Goal: Transaction & Acquisition: Purchase product/service

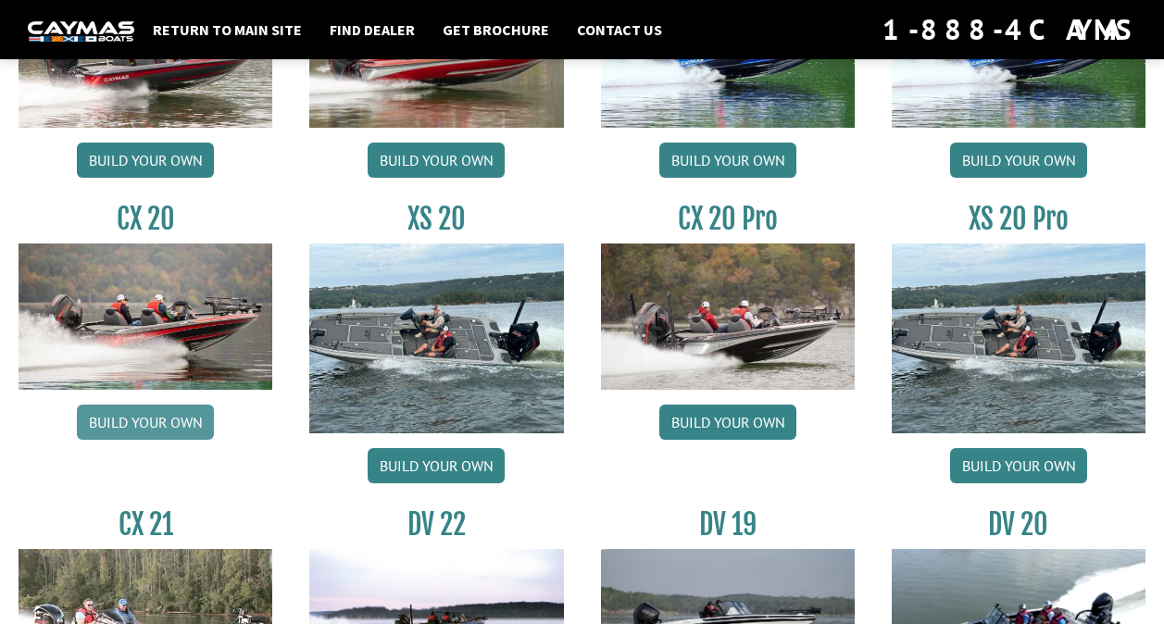
scroll to position [1700, 0]
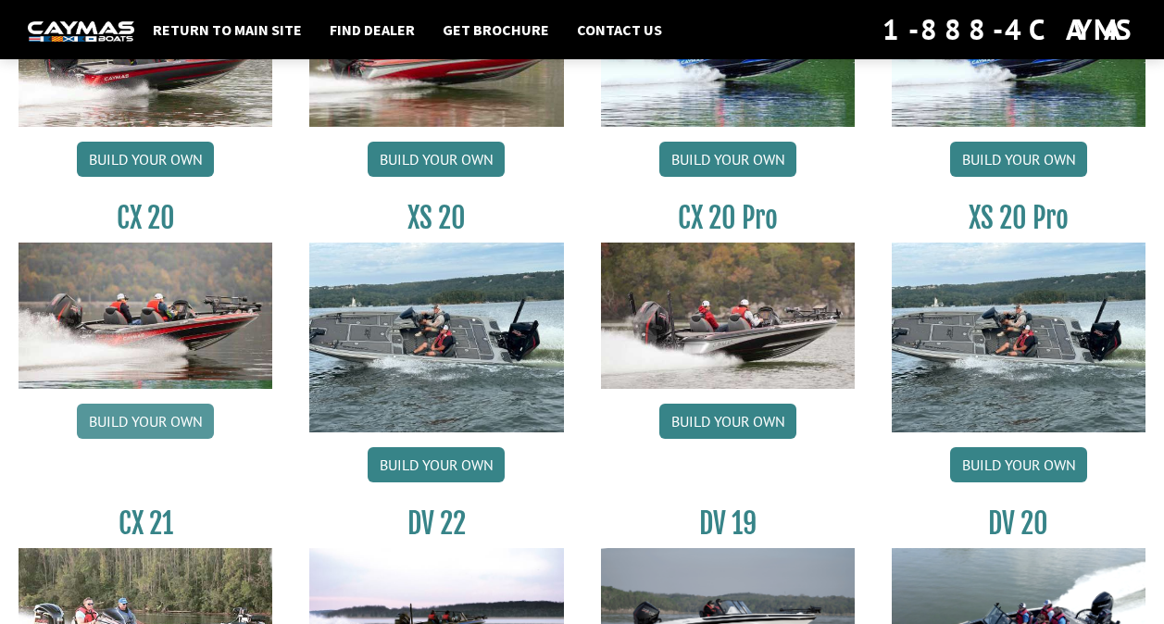
click at [161, 426] on link "Build your own" at bounding box center [145, 421] width 137 height 35
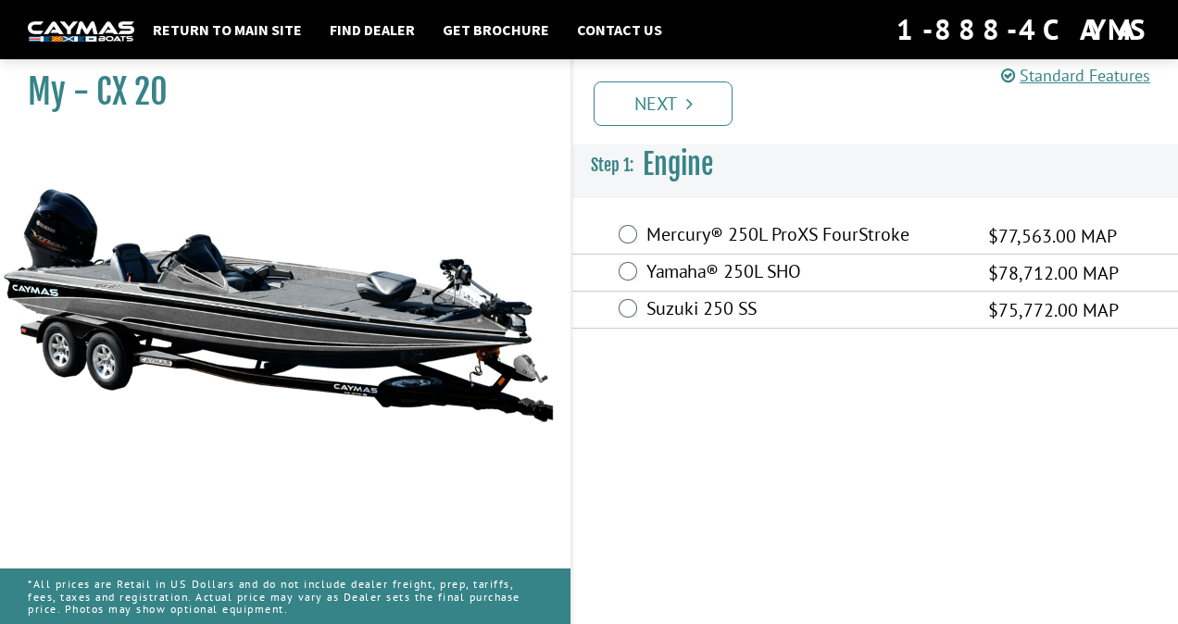
click at [695, 301] on label "Suzuki 250 SS" at bounding box center [805, 310] width 319 height 27
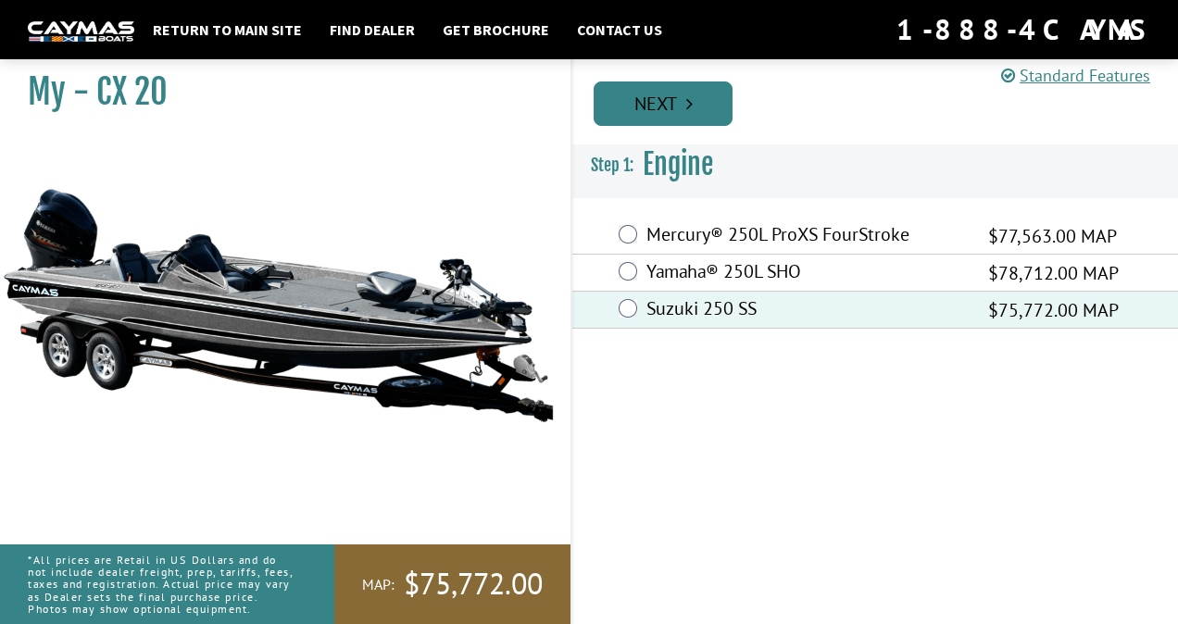
click at [641, 109] on link "Next" at bounding box center [663, 104] width 139 height 44
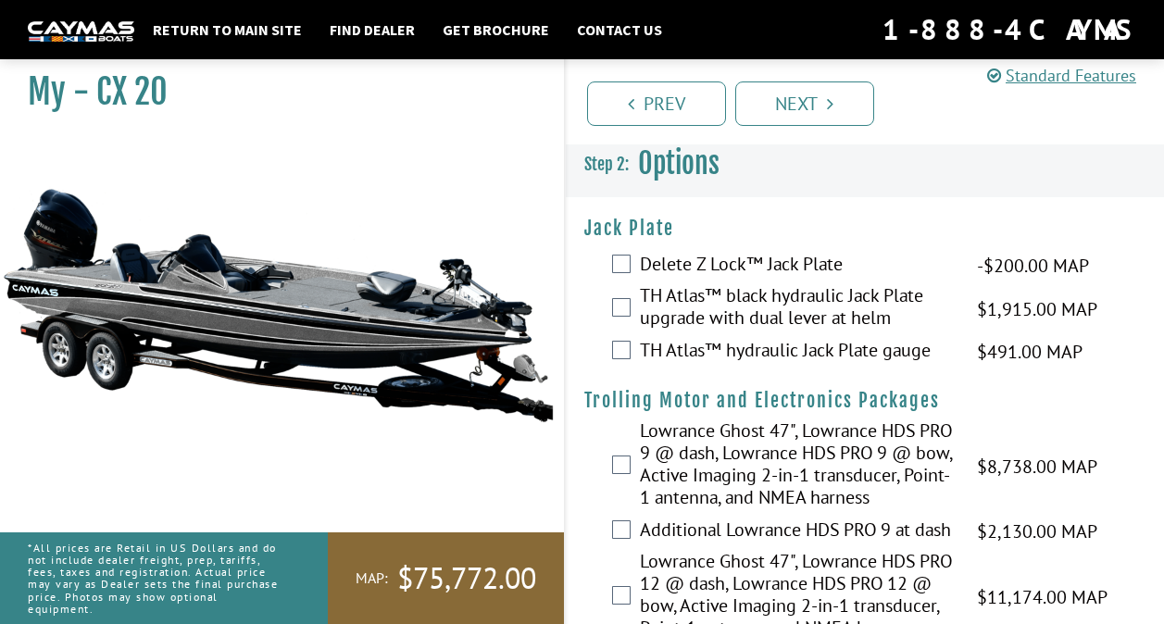
click at [674, 283] on div "Delete Z Lock™ Jack Plate -$200.00 MAP -$200.00 MSRP" at bounding box center [865, 265] width 599 height 37
click at [668, 307] on label "TH Atlas™ black hydraulic Jack Plate upgrade with dual lever at helm" at bounding box center [797, 308] width 315 height 49
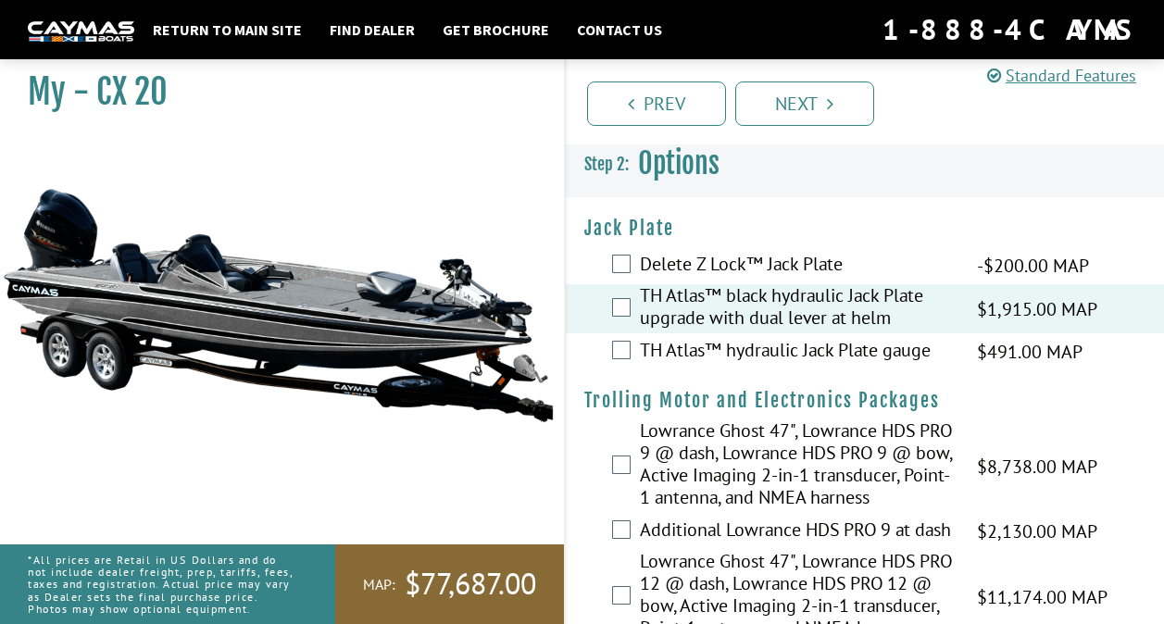
click at [659, 345] on label "TH Atlas™ hydraulic Jack Plate gauge" at bounding box center [797, 352] width 315 height 27
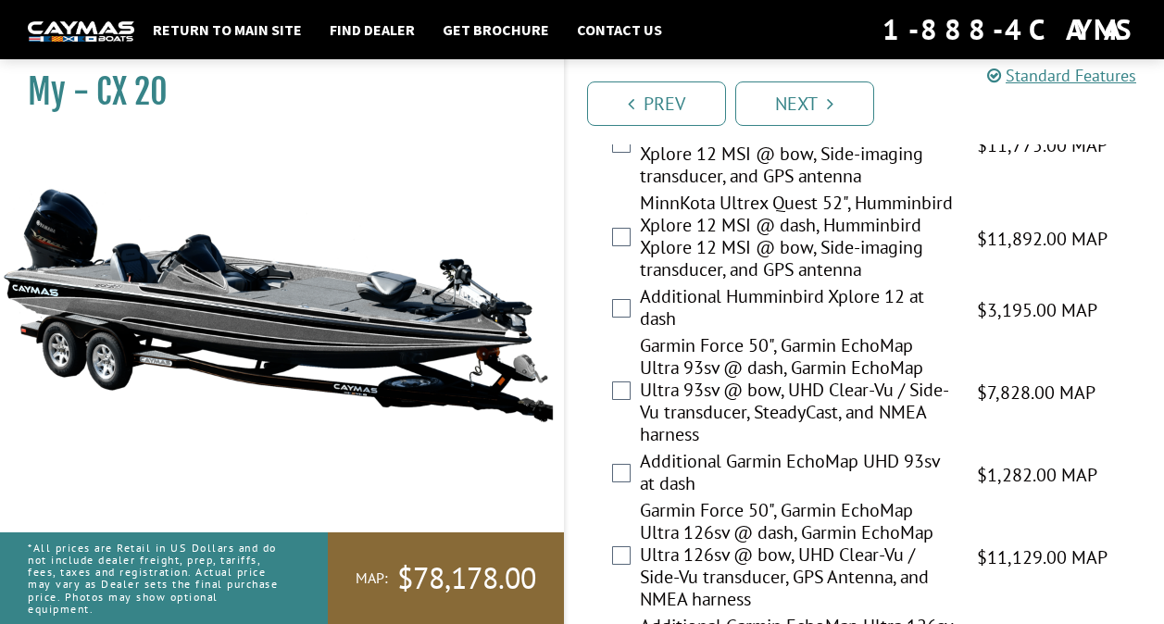
scroll to position [875, 0]
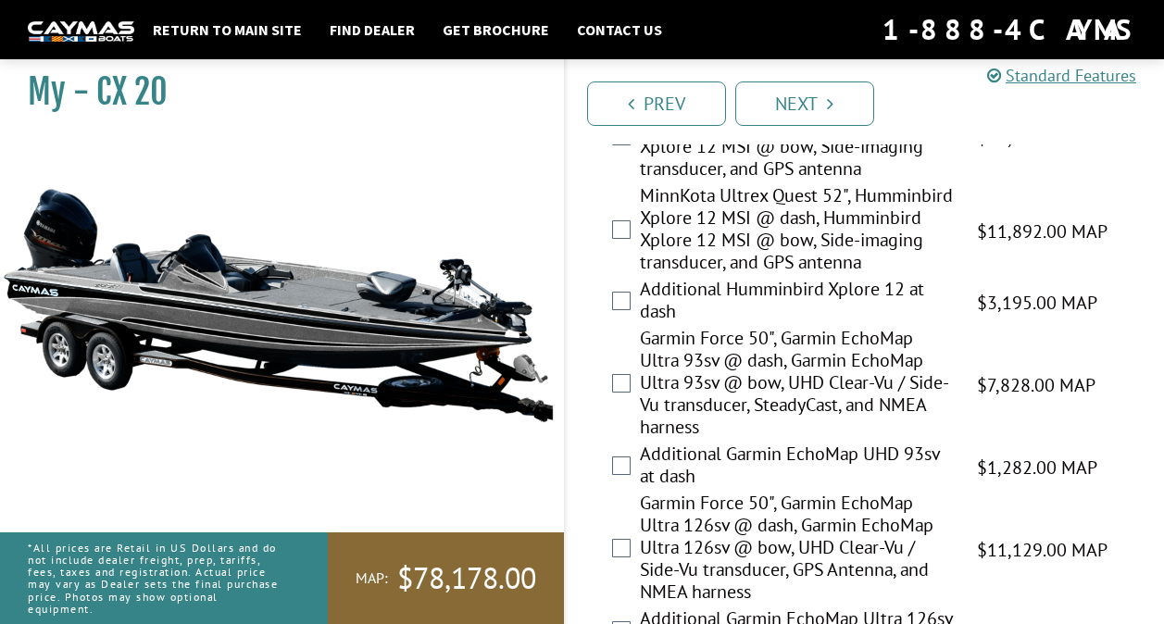
click at [763, 278] on label "MinnKota Ultrex Quest 52", Humminbird Xplore 12 MSI @ dash, Humminbird Xplore 1…" at bounding box center [797, 231] width 315 height 94
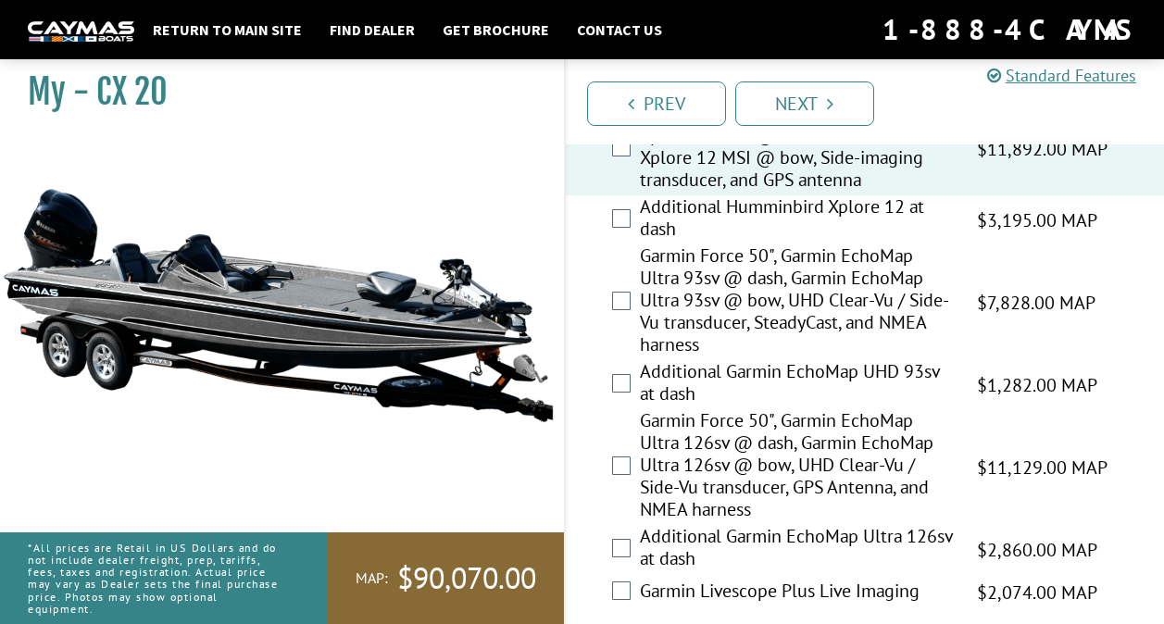
scroll to position [959, 0]
click at [763, 244] on label "Additional Humminbird Xplore 12 at dash" at bounding box center [797, 218] width 315 height 49
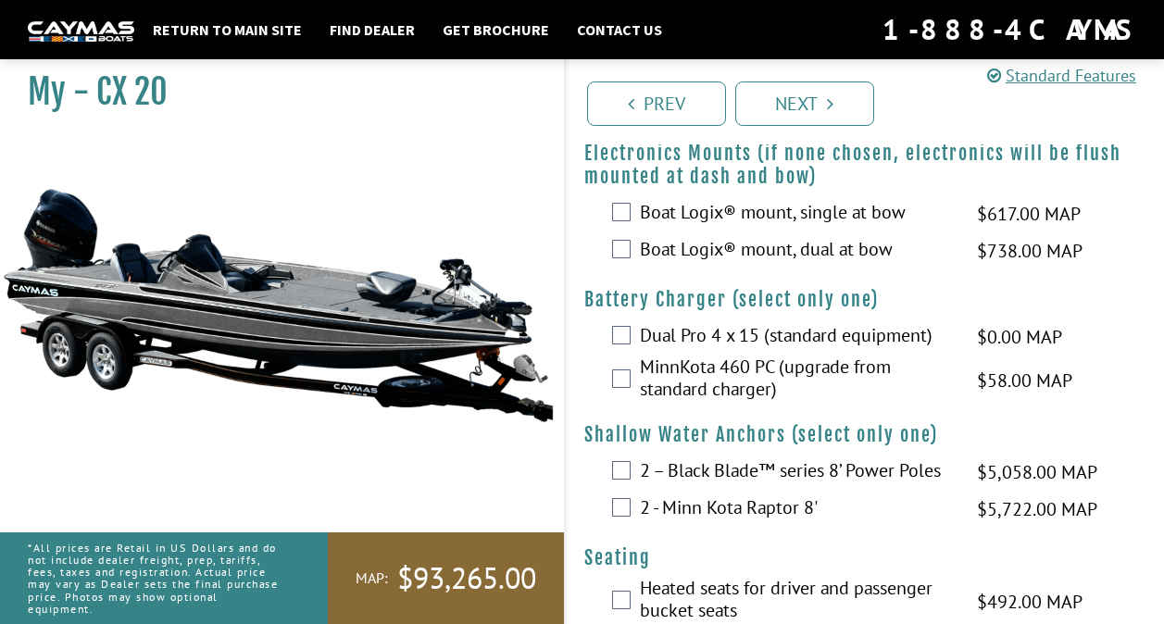
scroll to position [1448, 0]
click at [777, 263] on label "Boat Logix® mount, dual at bow" at bounding box center [797, 249] width 315 height 27
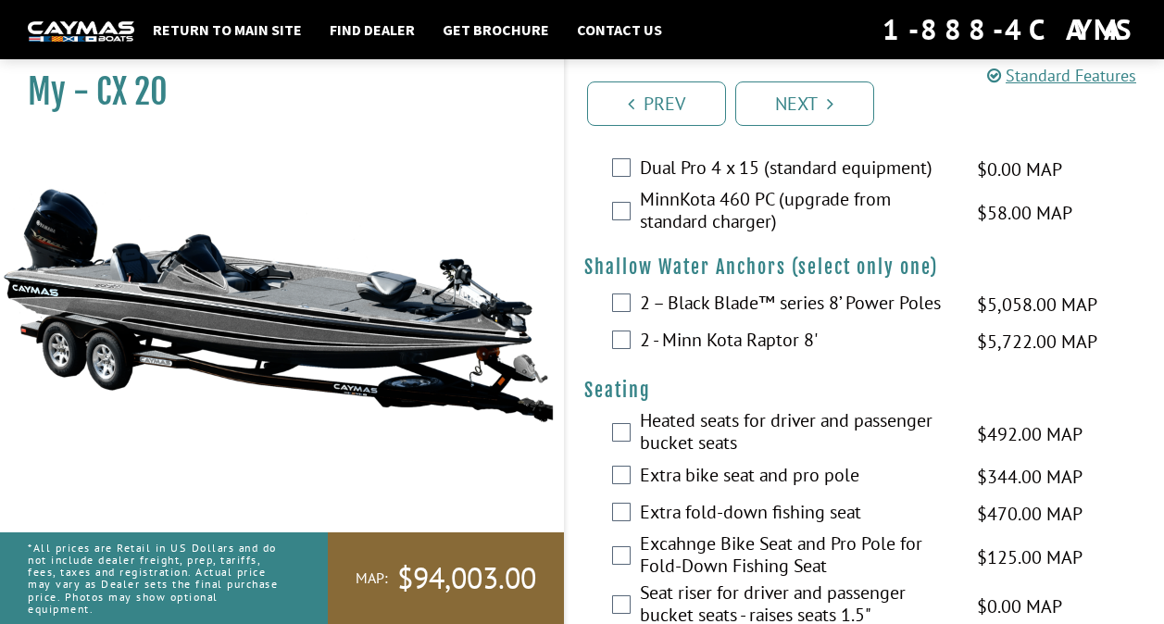
scroll to position [1616, 0]
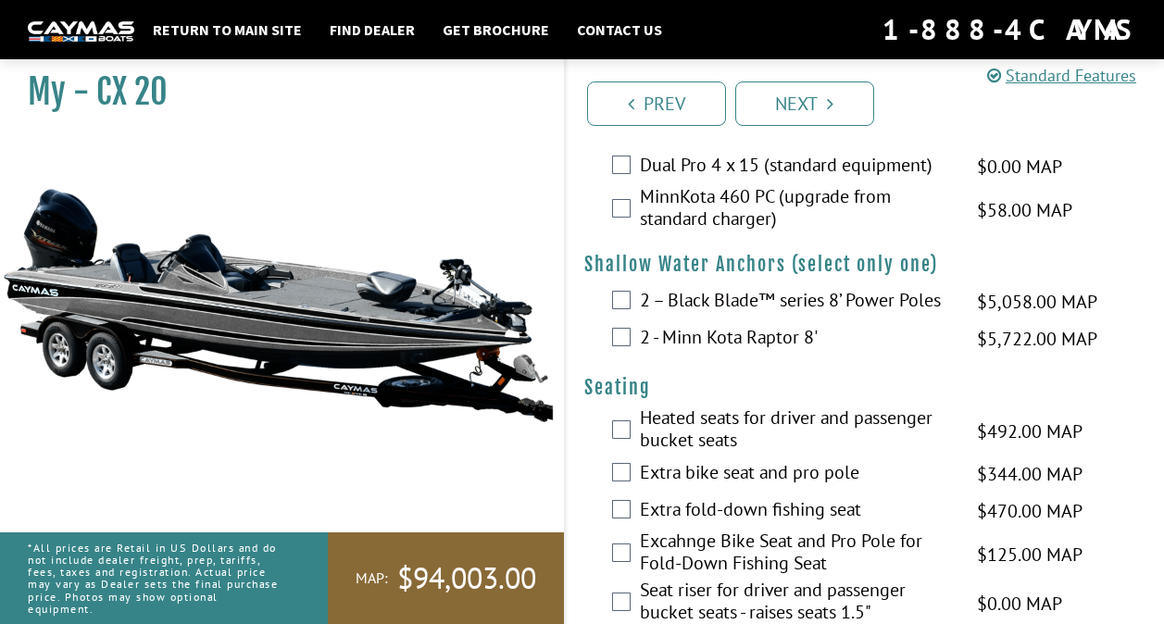
click at [749, 234] on label "MinnKota 460 PC (upgrade from standard charger)" at bounding box center [797, 209] width 315 height 49
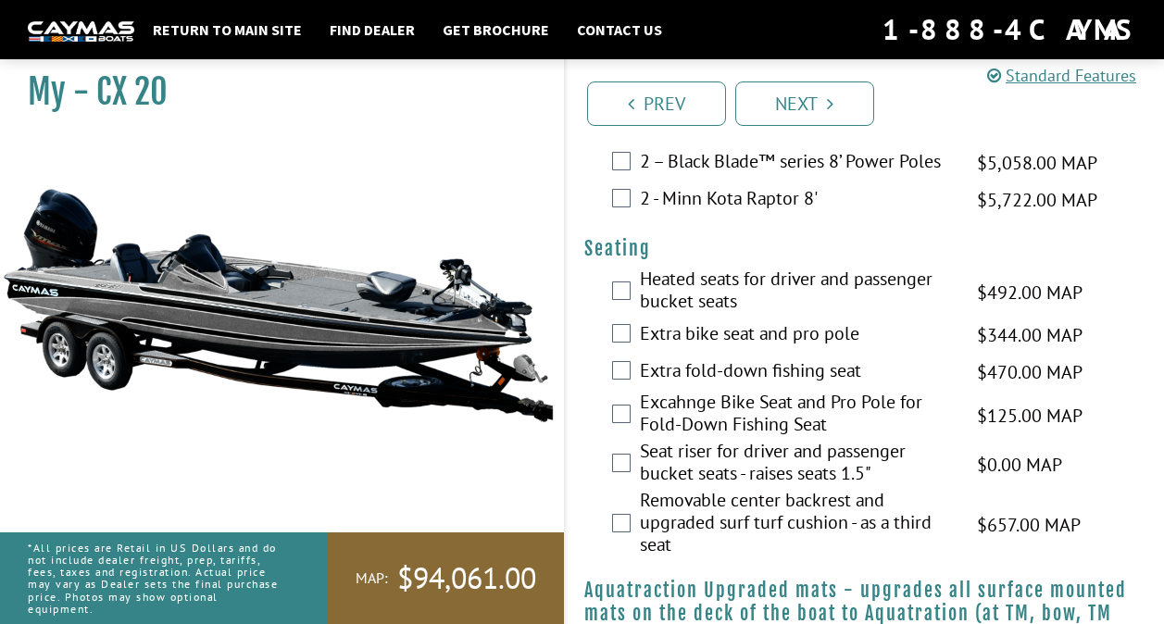
scroll to position [1754, 0]
click at [754, 215] on label "2 - Minn Kota Raptor 8'" at bounding box center [797, 201] width 315 height 27
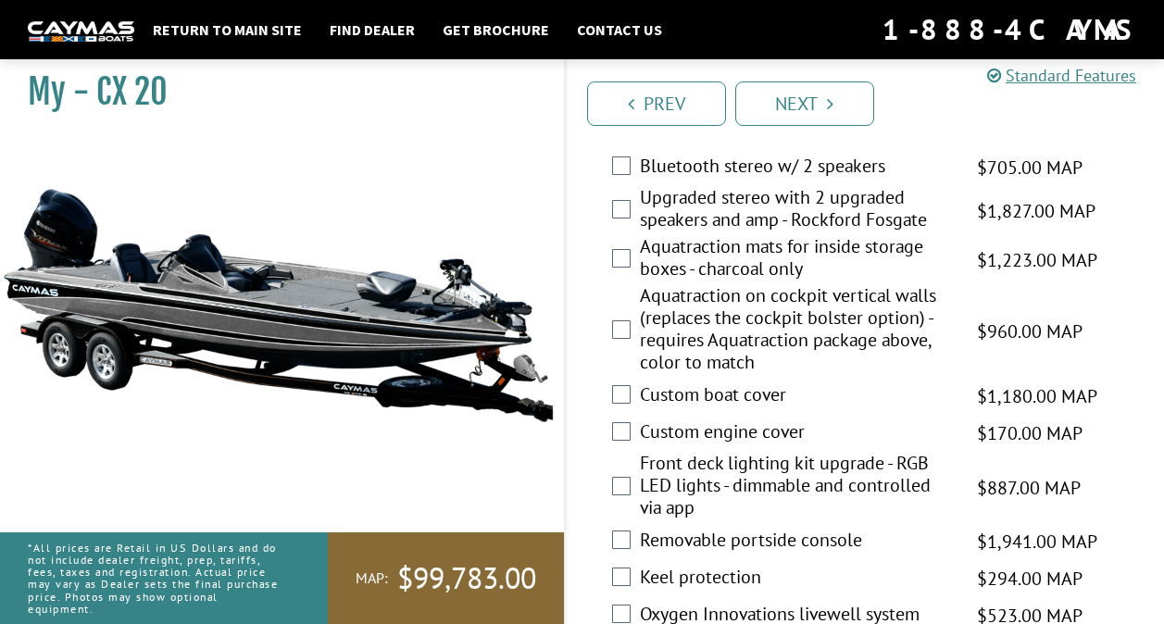
scroll to position [2530, 0]
click at [742, 145] on label "Air circulation system" at bounding box center [797, 132] width 315 height 27
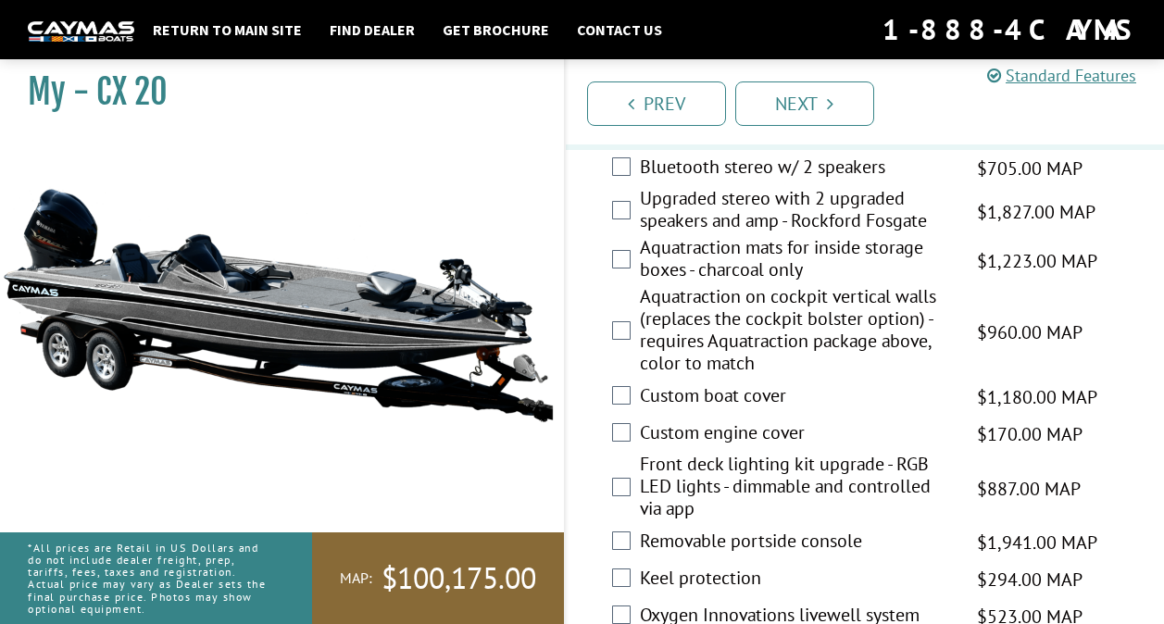
click at [753, 182] on label "Bluetooth stereo w/ 2 speakers" at bounding box center [797, 169] width 315 height 27
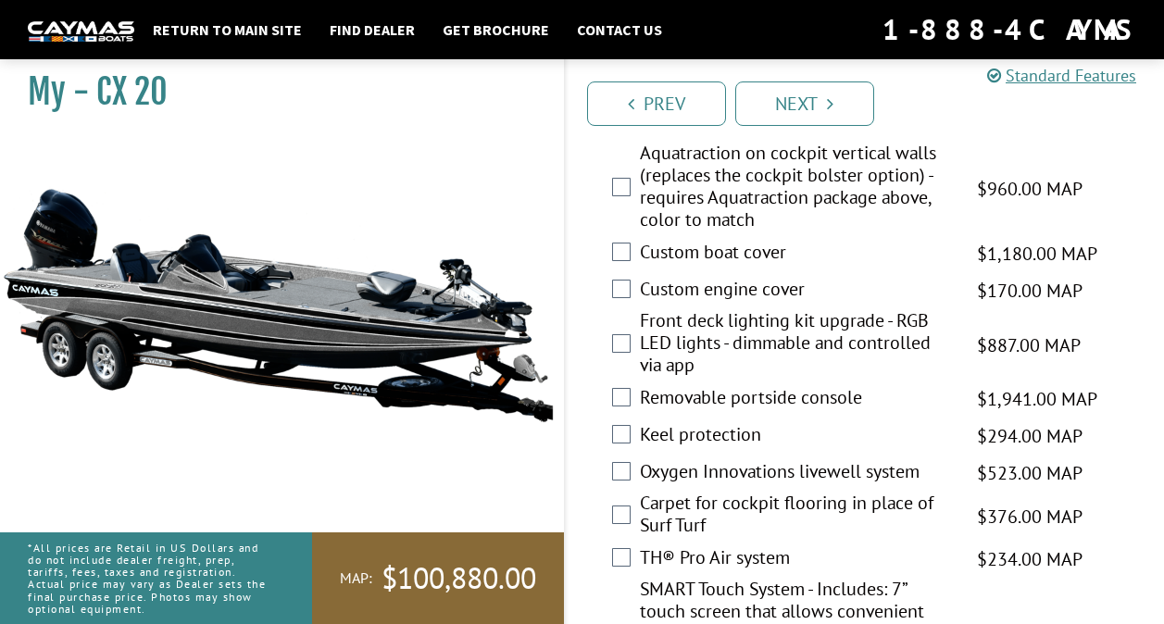
scroll to position [2675, 0]
click at [765, 267] on label "Custom boat cover" at bounding box center [797, 253] width 315 height 27
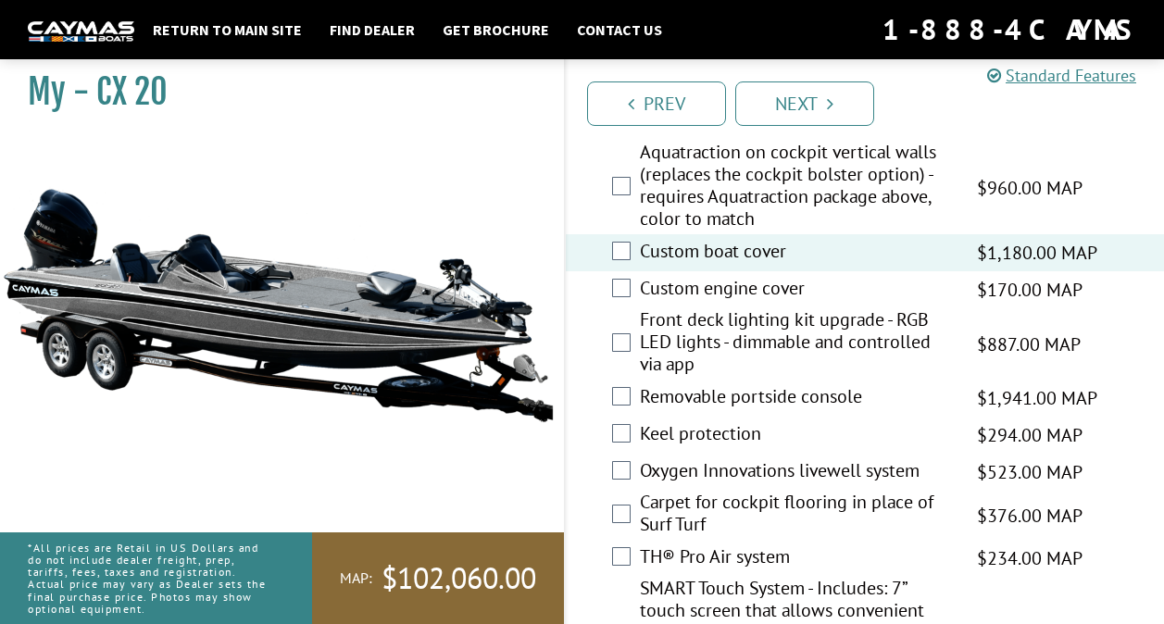
scroll to position [2743, 0]
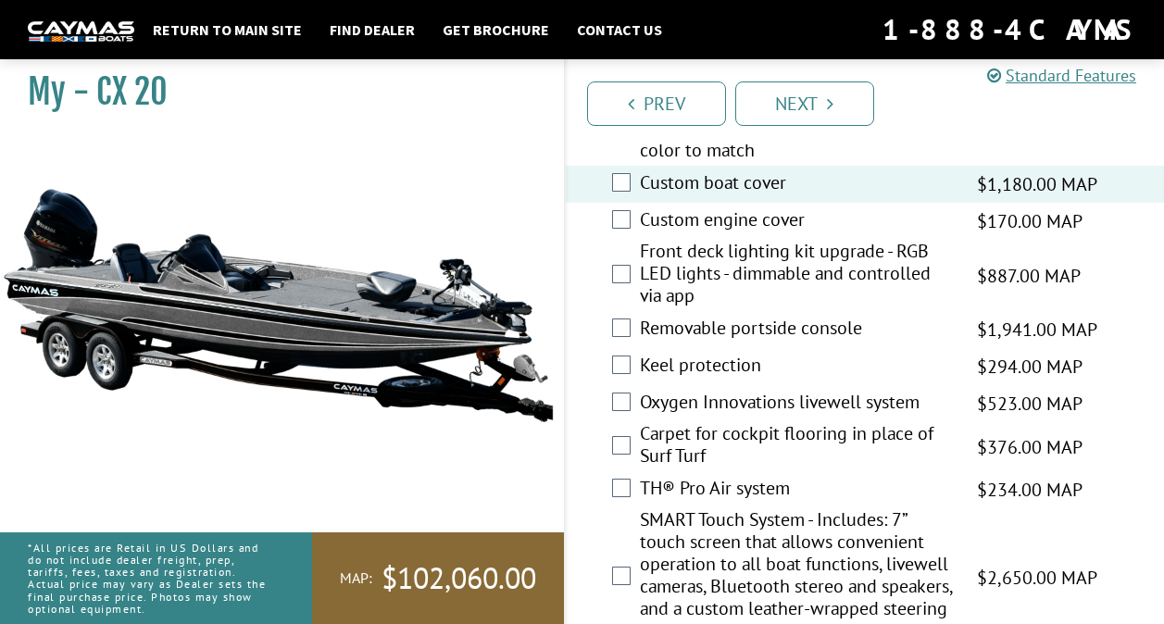
click at [765, 311] on label "Front deck lighting kit upgrade - RGB LED lights - dimmable and controlled via …" at bounding box center [797, 275] width 315 height 71
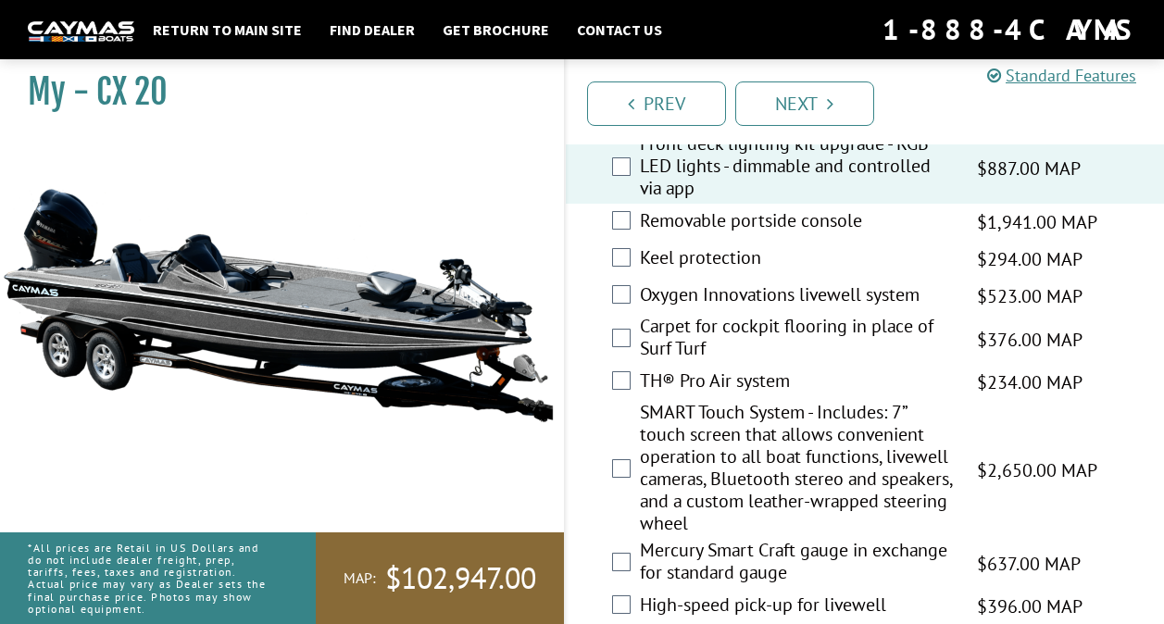
scroll to position [2854, 0]
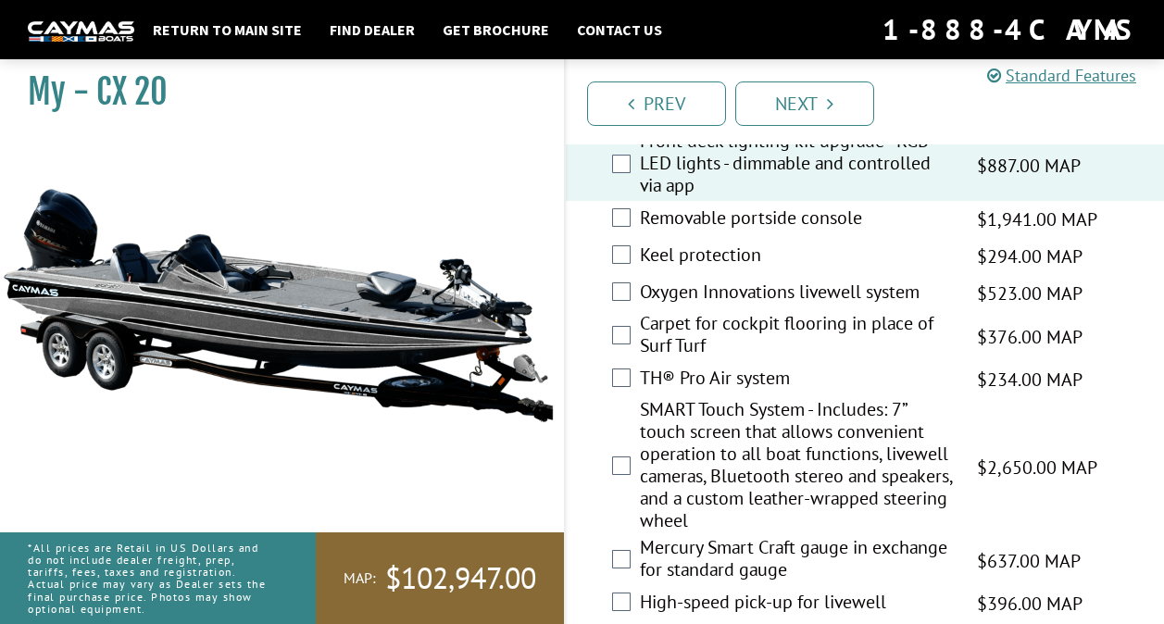
click at [777, 270] on label "Keel protection" at bounding box center [797, 257] width 315 height 27
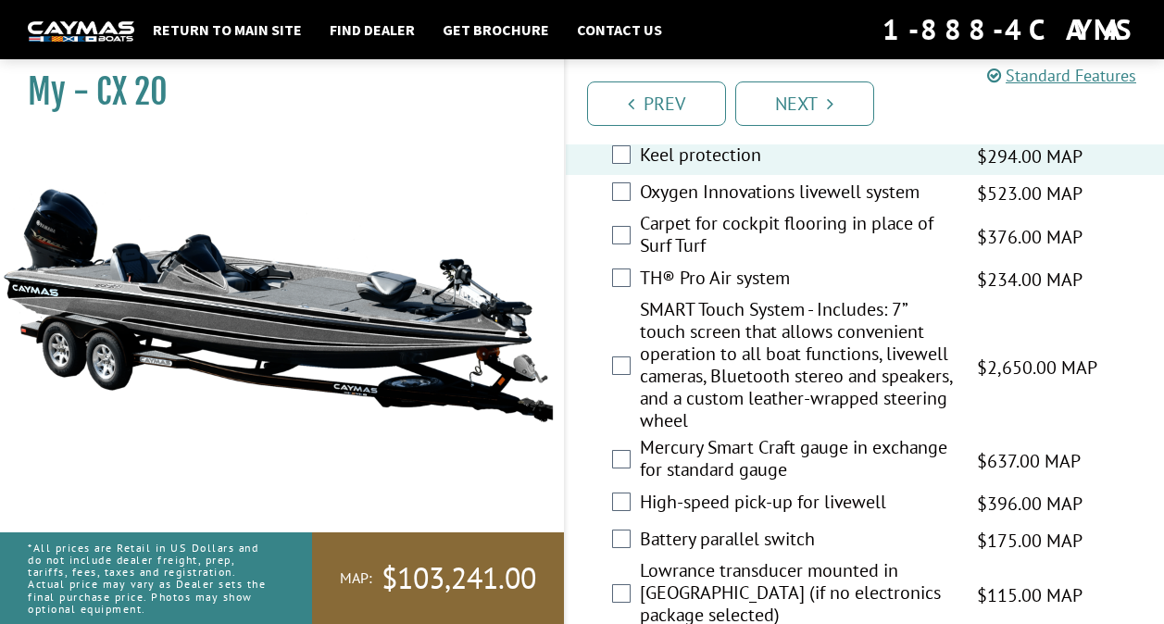
scroll to position [2953, 0]
click at [777, 208] on label "Oxygen Innovations livewell system" at bounding box center [797, 195] width 315 height 27
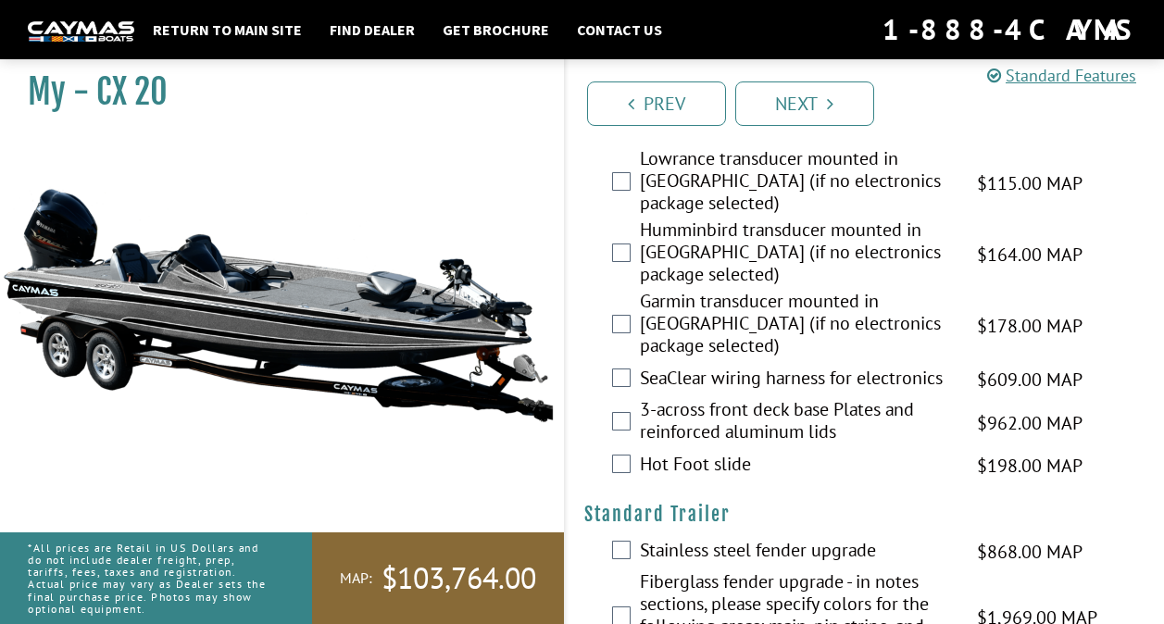
scroll to position [3367, 0]
click at [717, 142] on label "Battery parallel switch" at bounding box center [797, 128] width 315 height 27
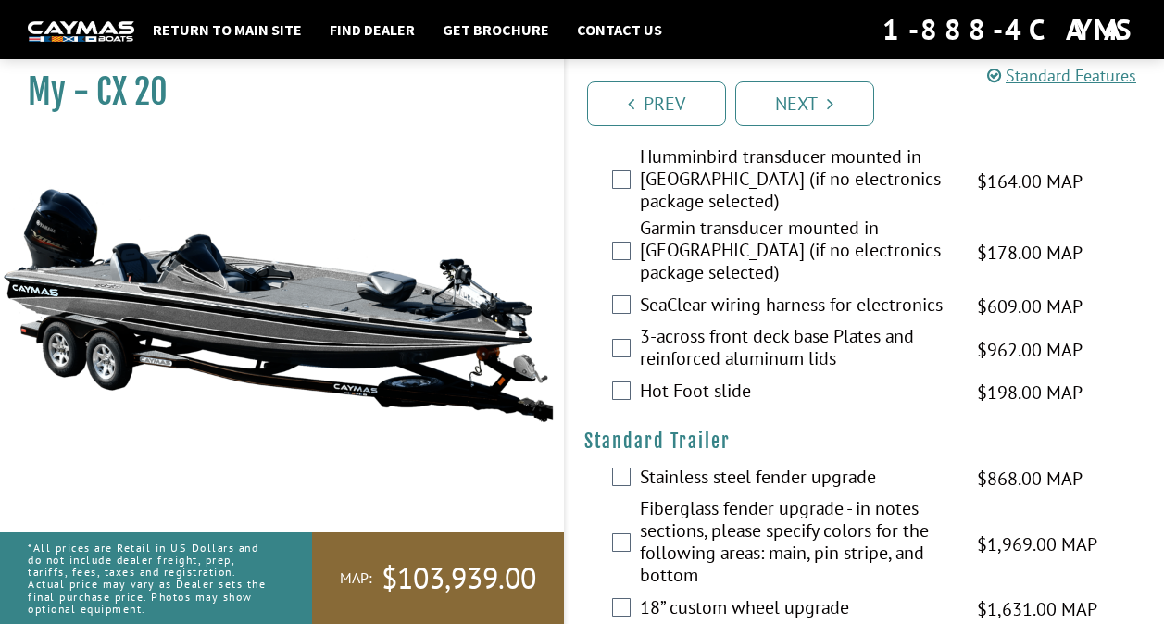
scroll to position [3441, 0]
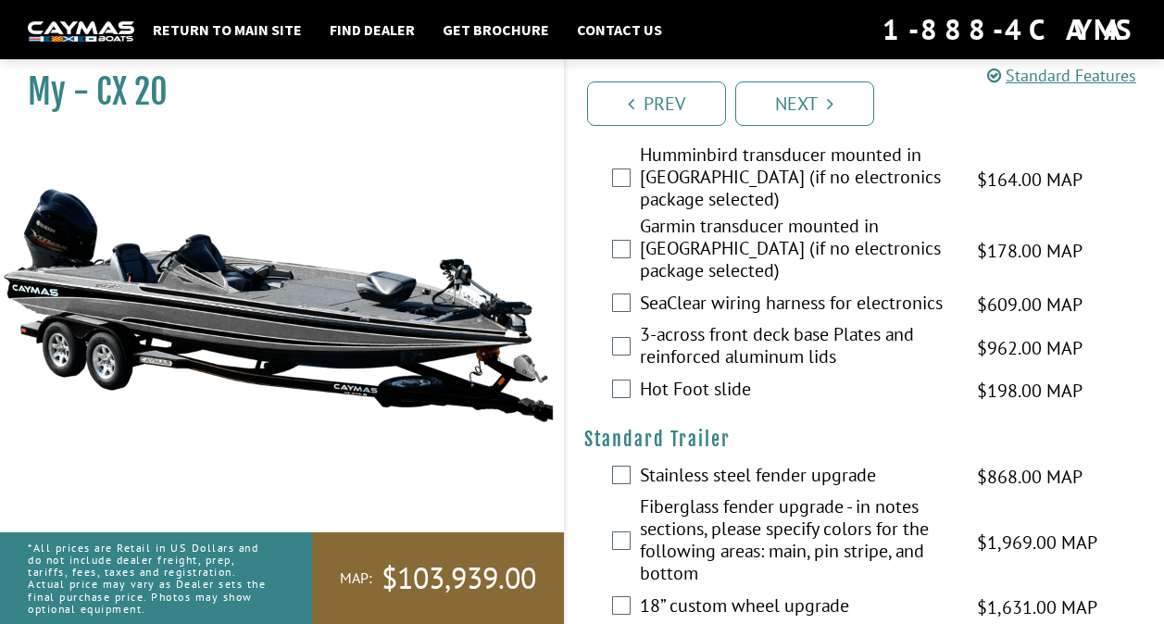
click at [760, 319] on label "SeaClear wiring harness for electronics" at bounding box center [797, 305] width 315 height 27
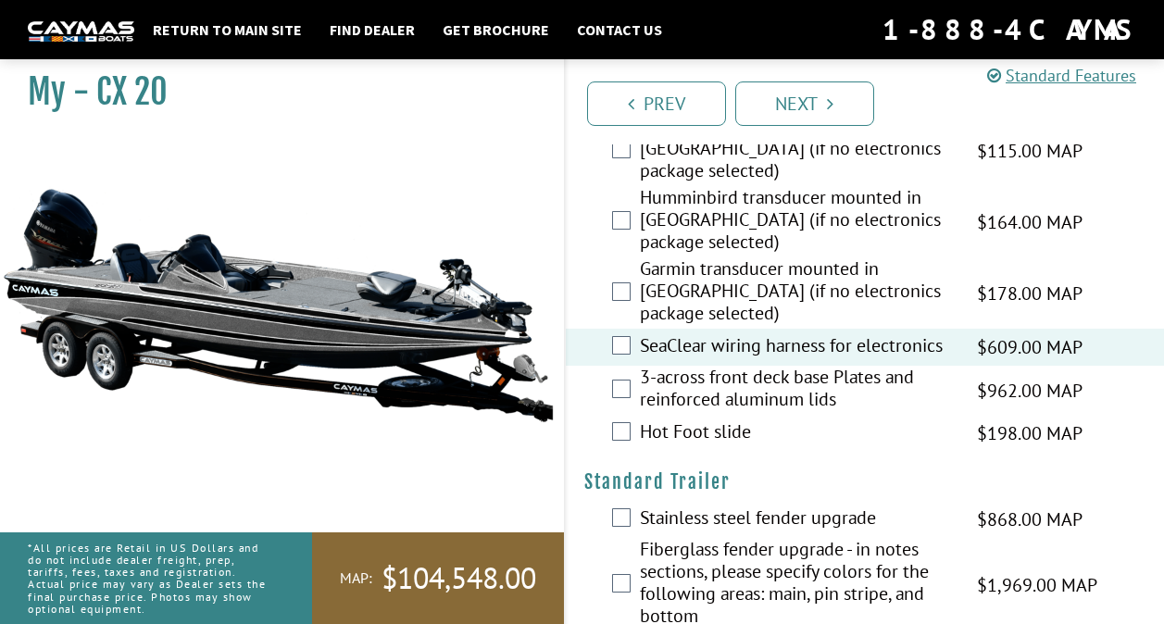
scroll to position [3396, 0]
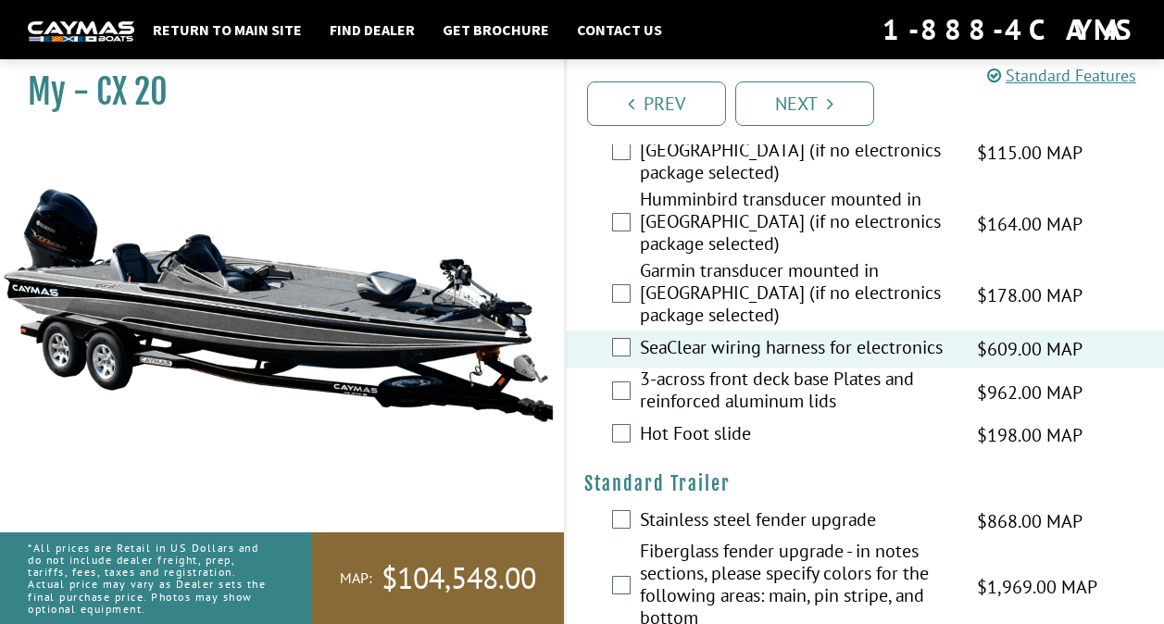
click at [723, 112] on label "Battery parallel switch" at bounding box center [797, 98] width 315 height 27
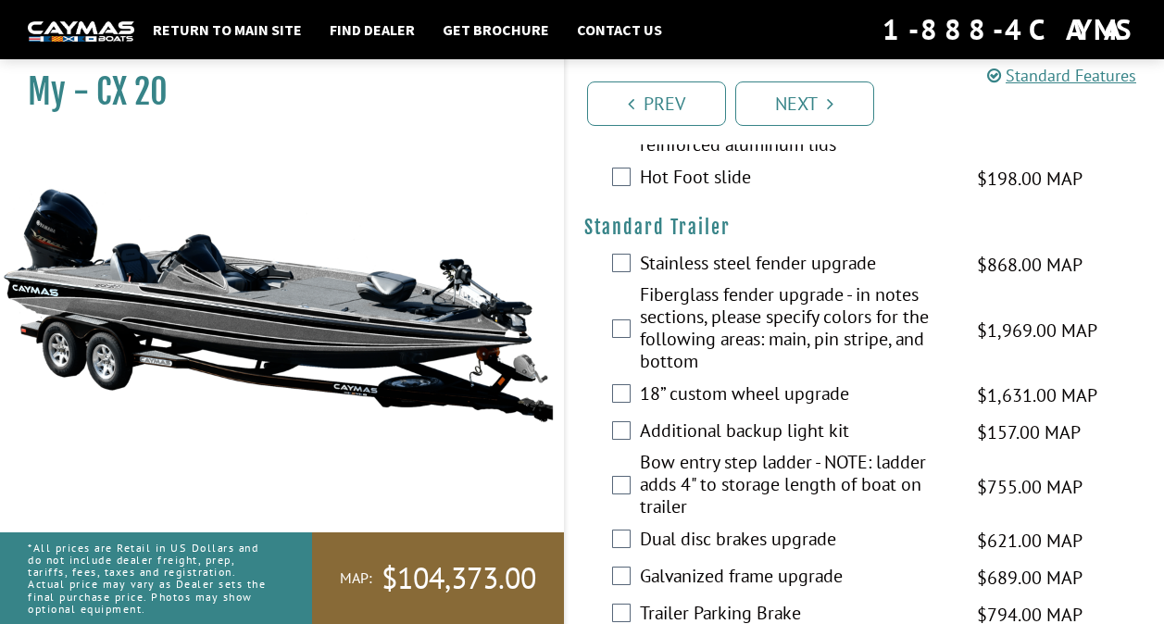
scroll to position [3710, 0]
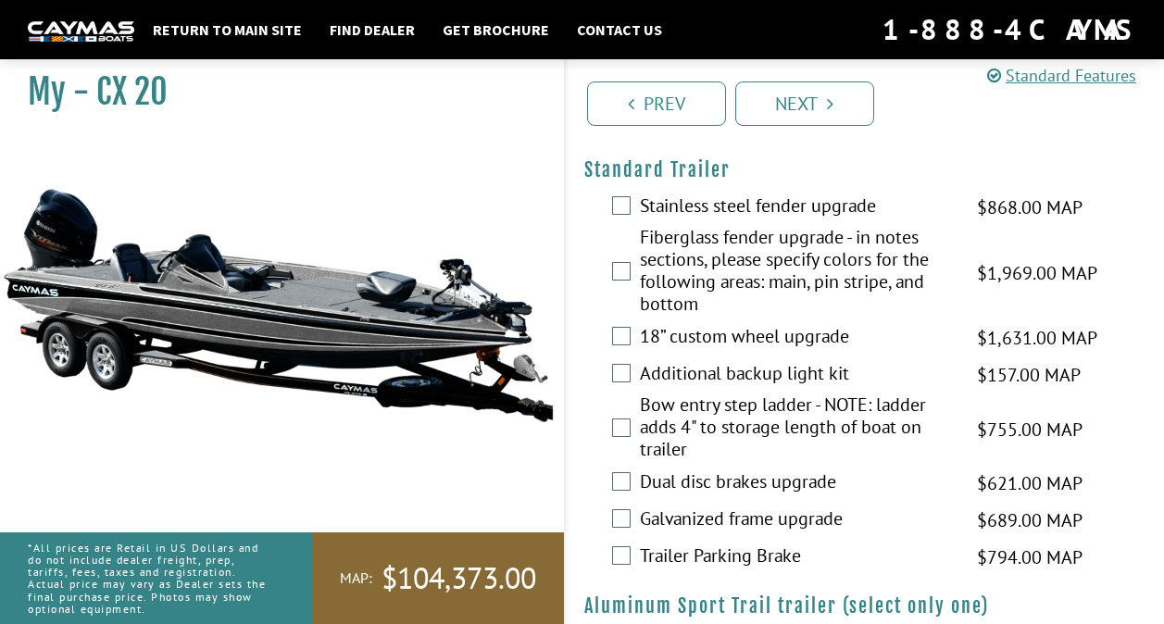
click at [785, 311] on label "Fiberglass fender upgrade - in notes sections, please specify colors for the fo…" at bounding box center [797, 273] width 315 height 94
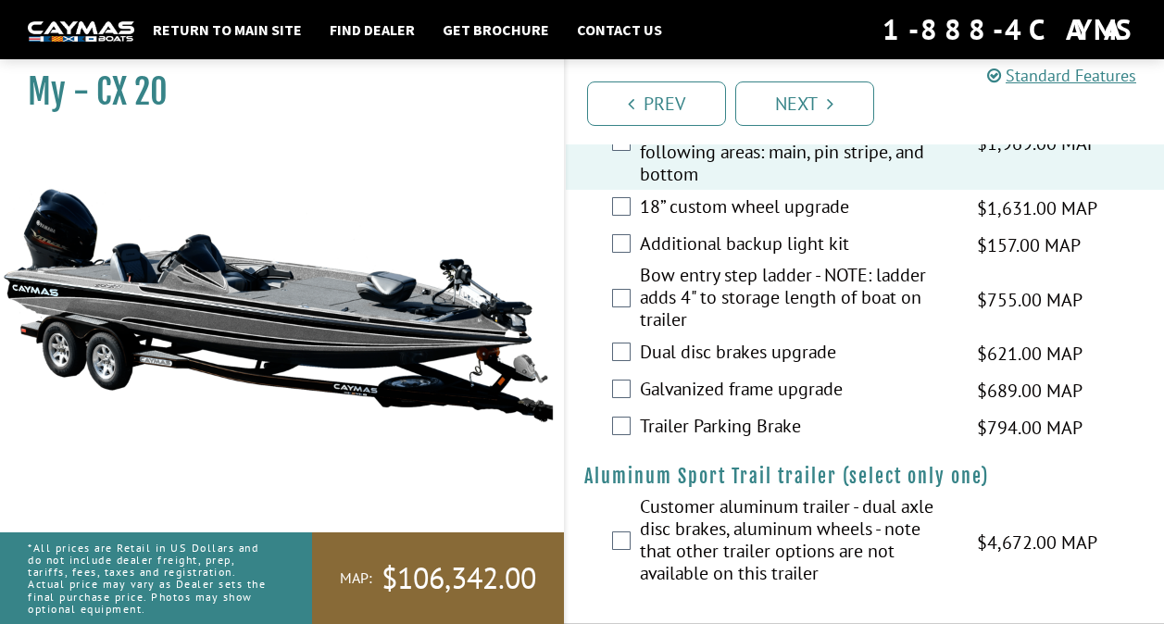
scroll to position [3879, 0]
click at [828, 100] on icon "Pagination" at bounding box center [830, 103] width 6 height 19
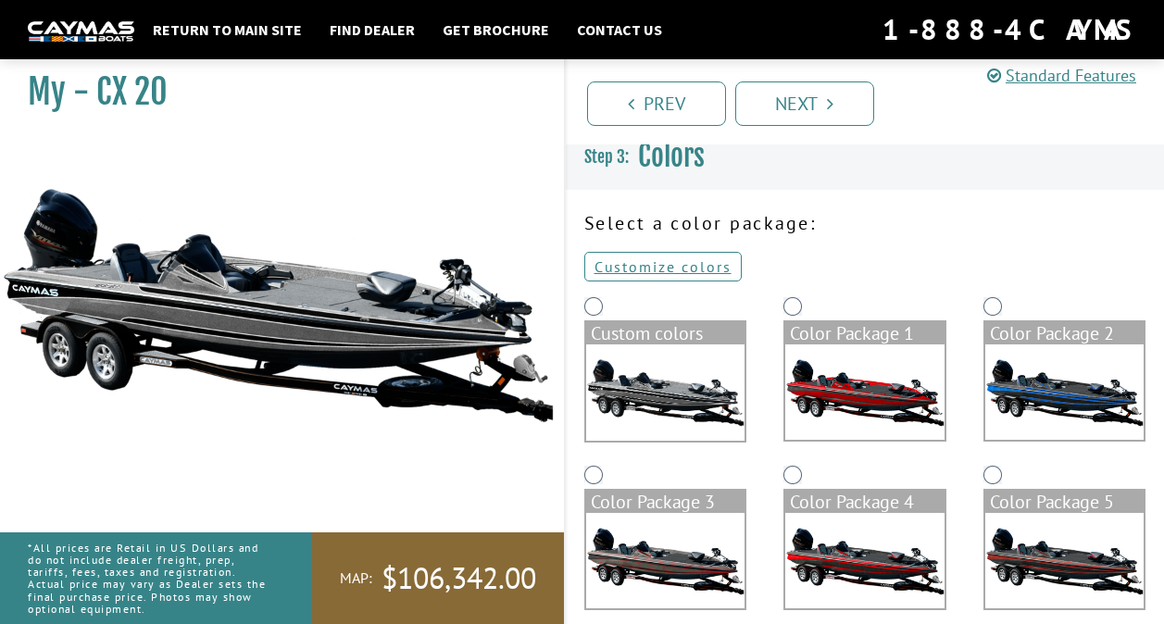
scroll to position [0, 0]
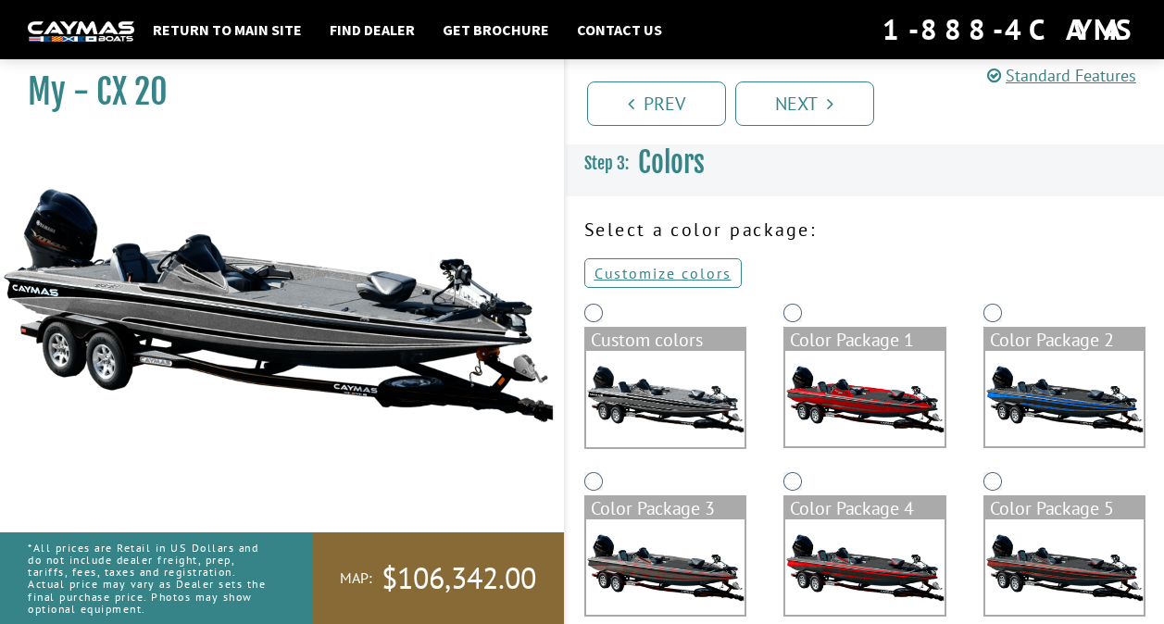
click at [676, 559] on img at bounding box center [665, 567] width 159 height 95
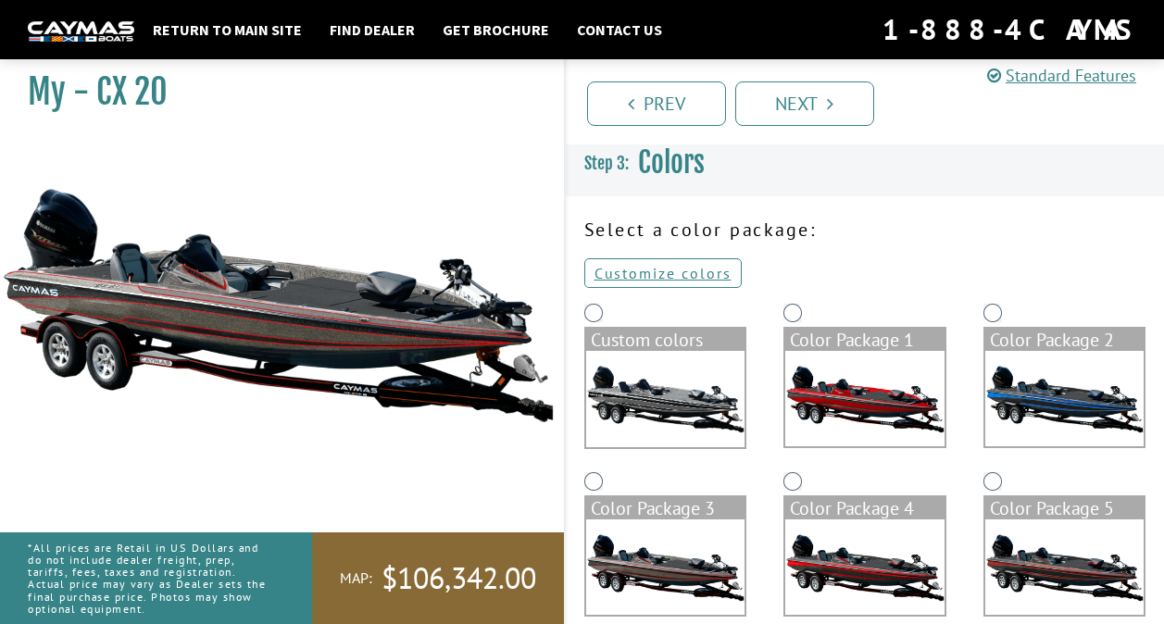
click at [1025, 560] on img at bounding box center [1064, 567] width 159 height 95
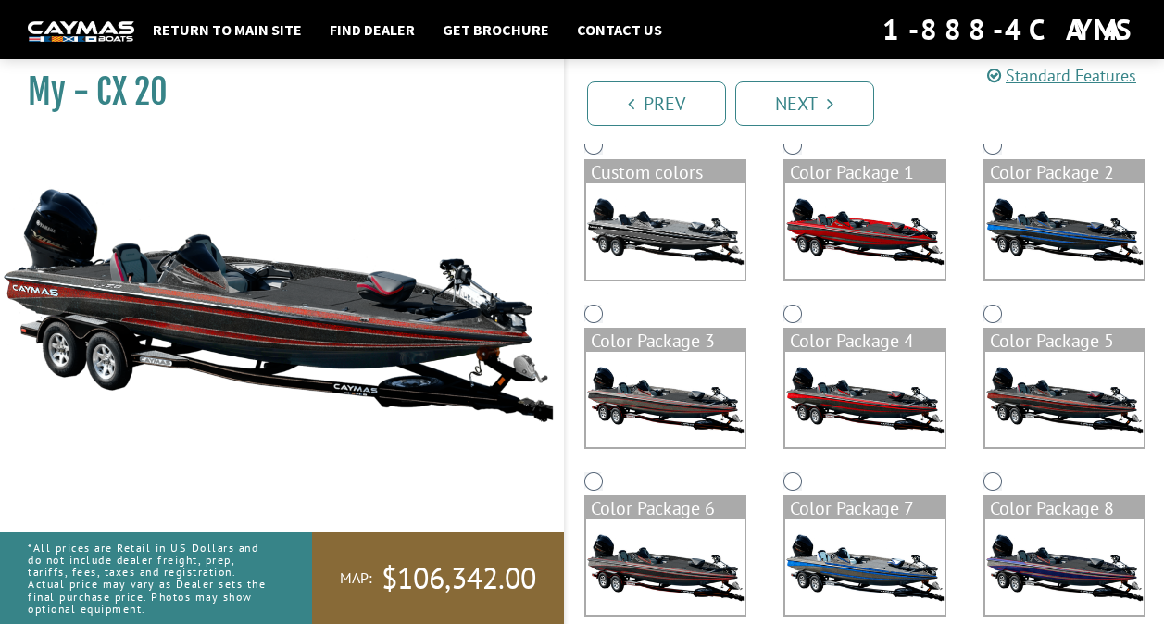
scroll to position [169, 0]
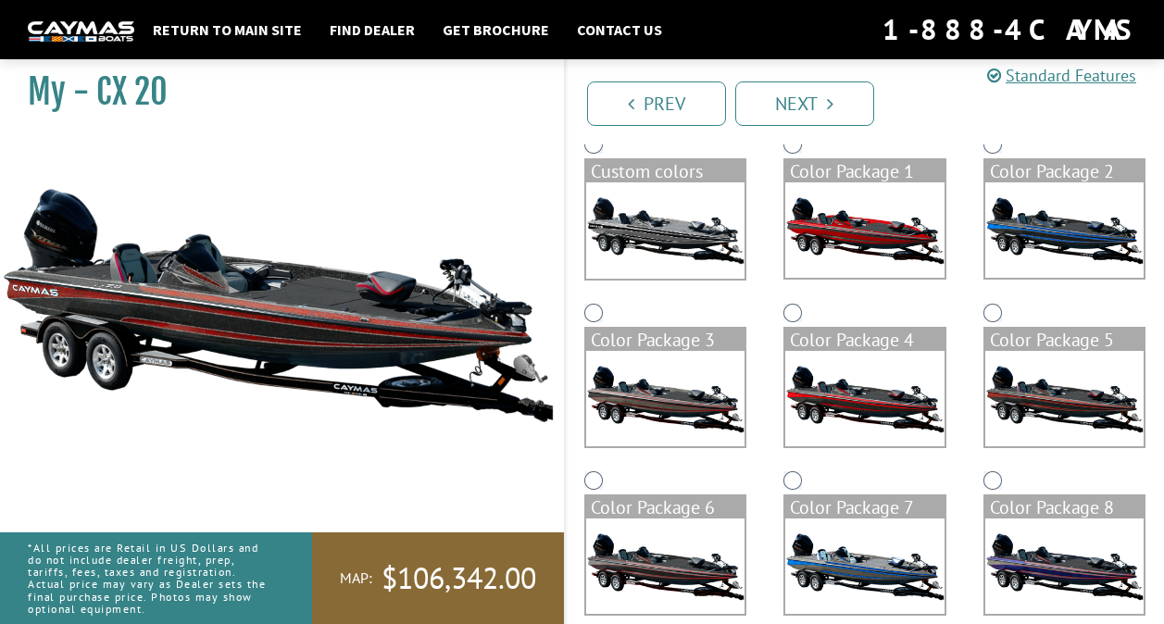
click at [698, 574] on img at bounding box center [665, 566] width 159 height 95
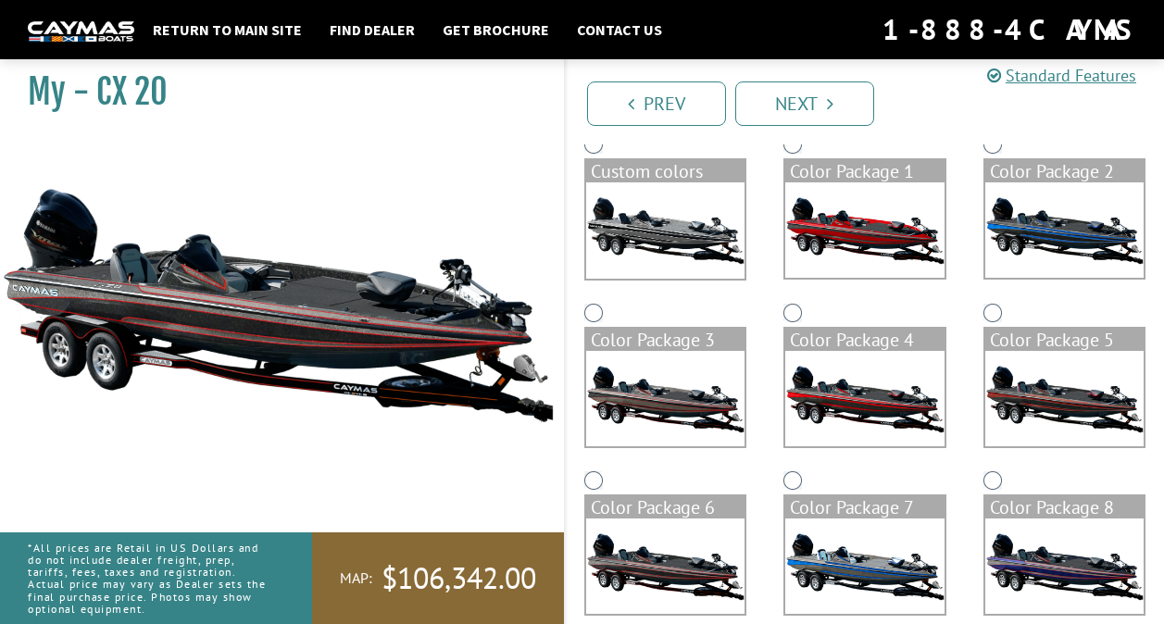
click at [822, 558] on img at bounding box center [864, 566] width 159 height 95
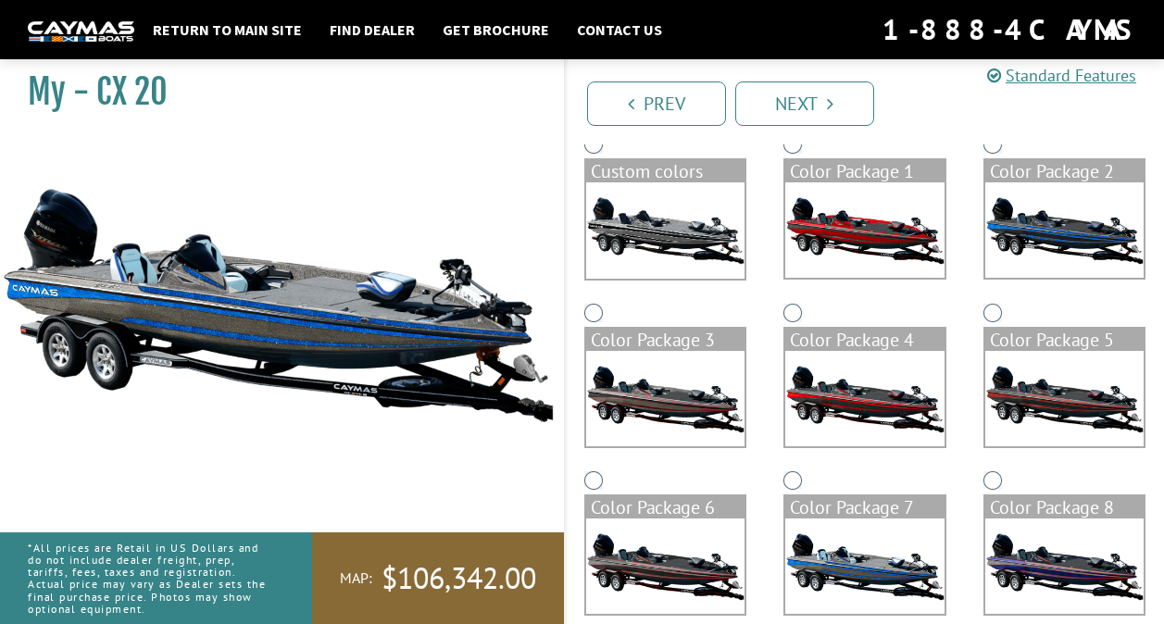
click at [1010, 560] on img at bounding box center [1064, 566] width 159 height 95
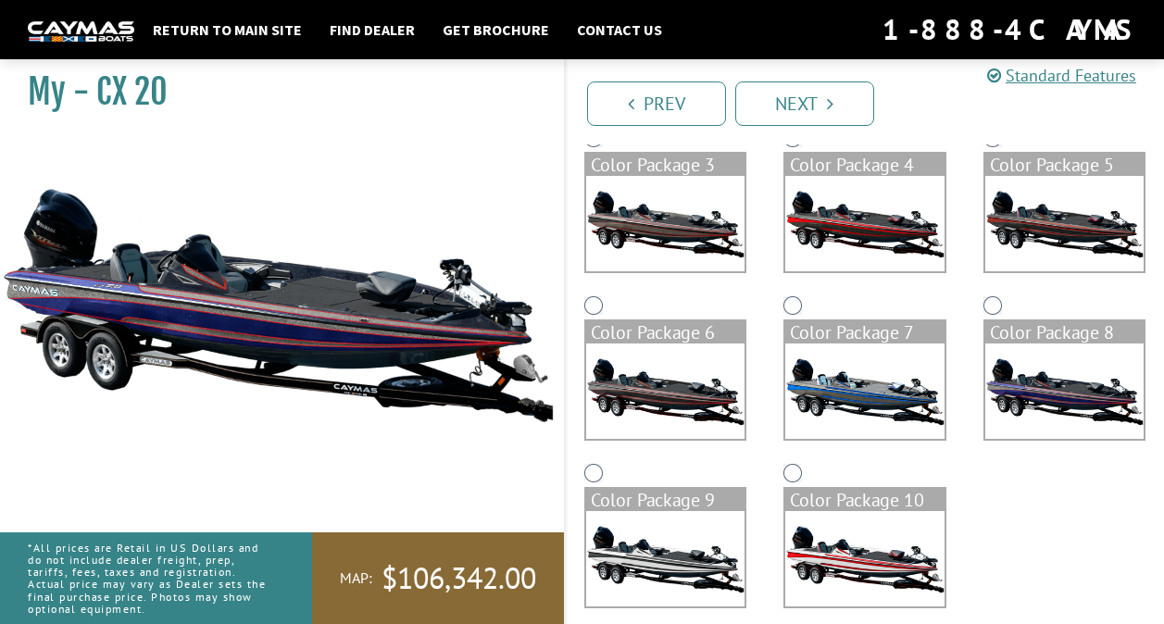
scroll to position [362, 0]
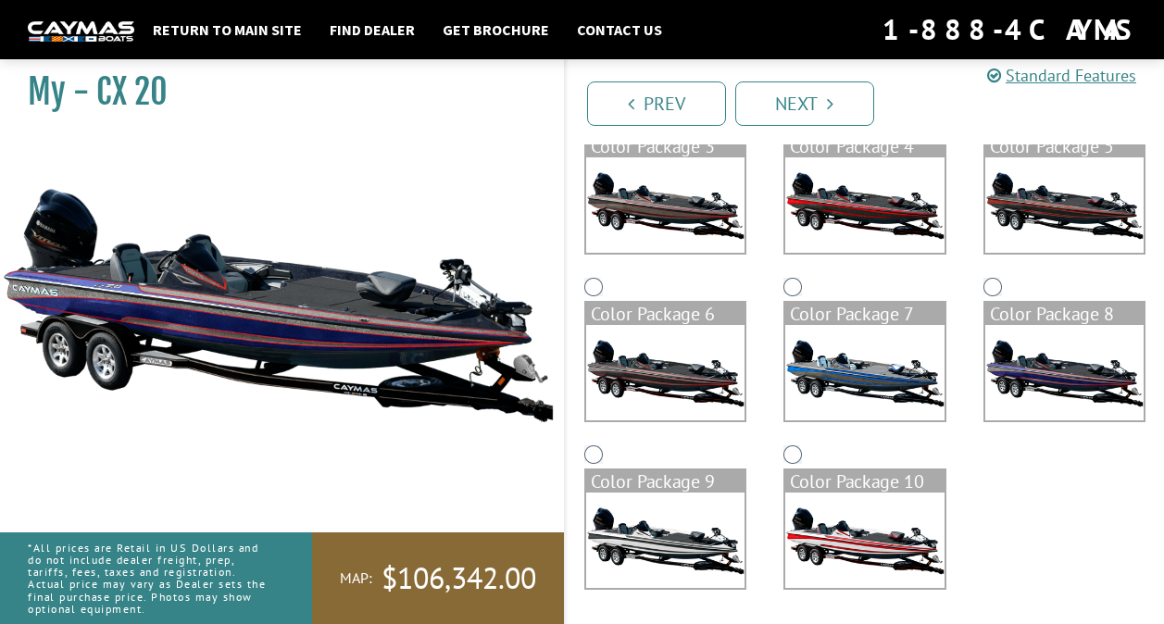
click at [679, 520] on img at bounding box center [665, 540] width 159 height 95
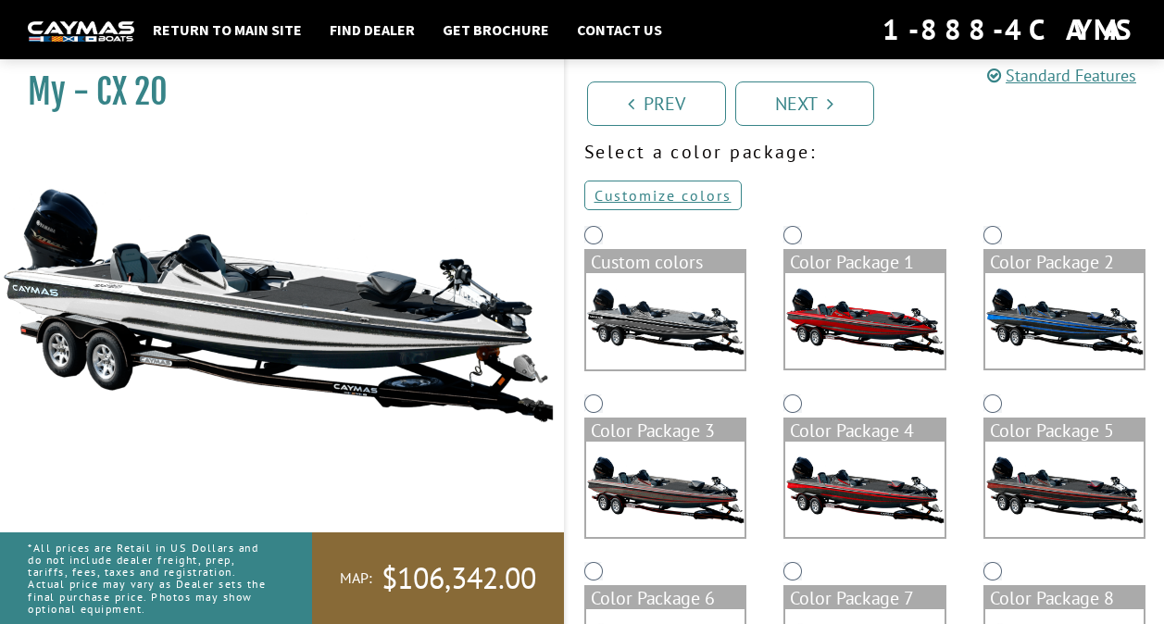
scroll to position [77, 0]
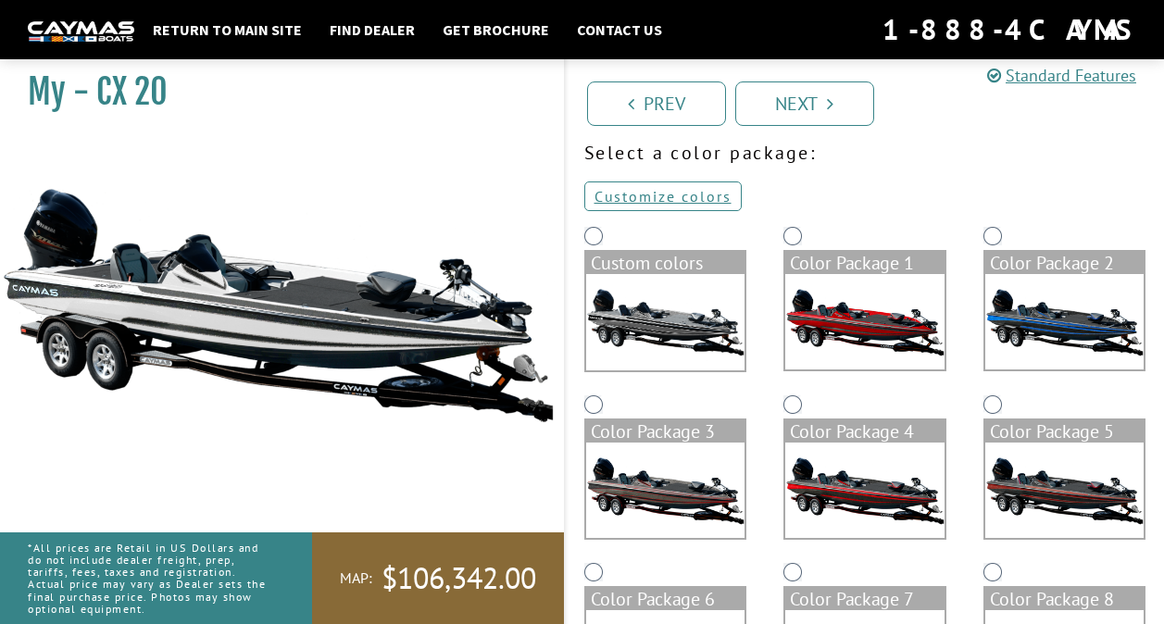
click at [713, 310] on img at bounding box center [665, 322] width 159 height 96
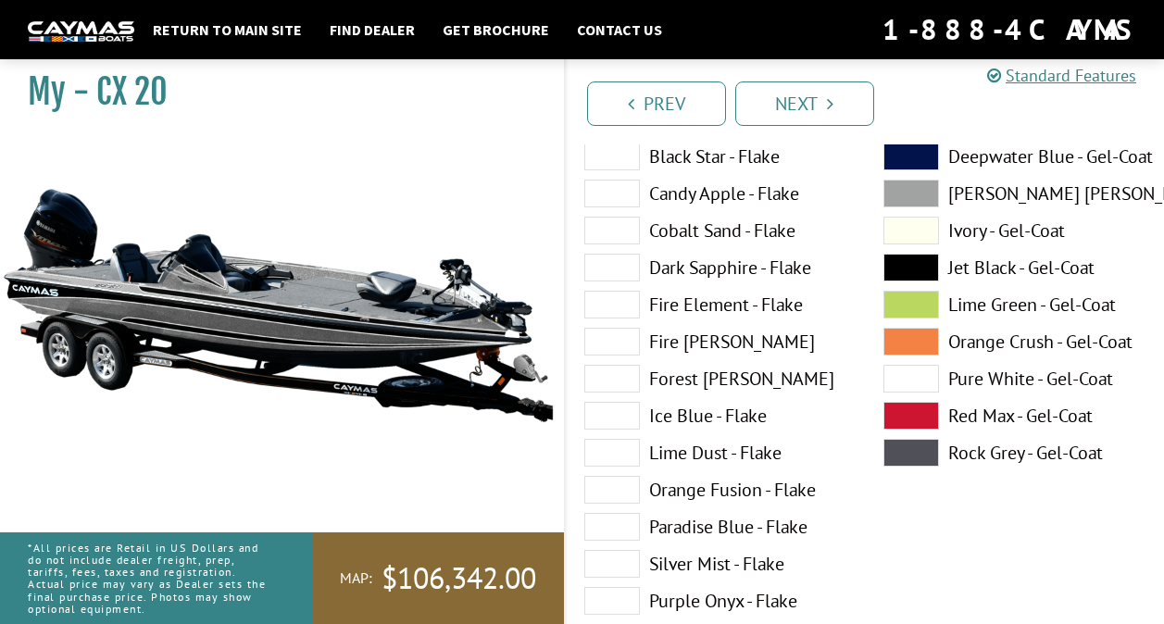
scroll to position [270, 0]
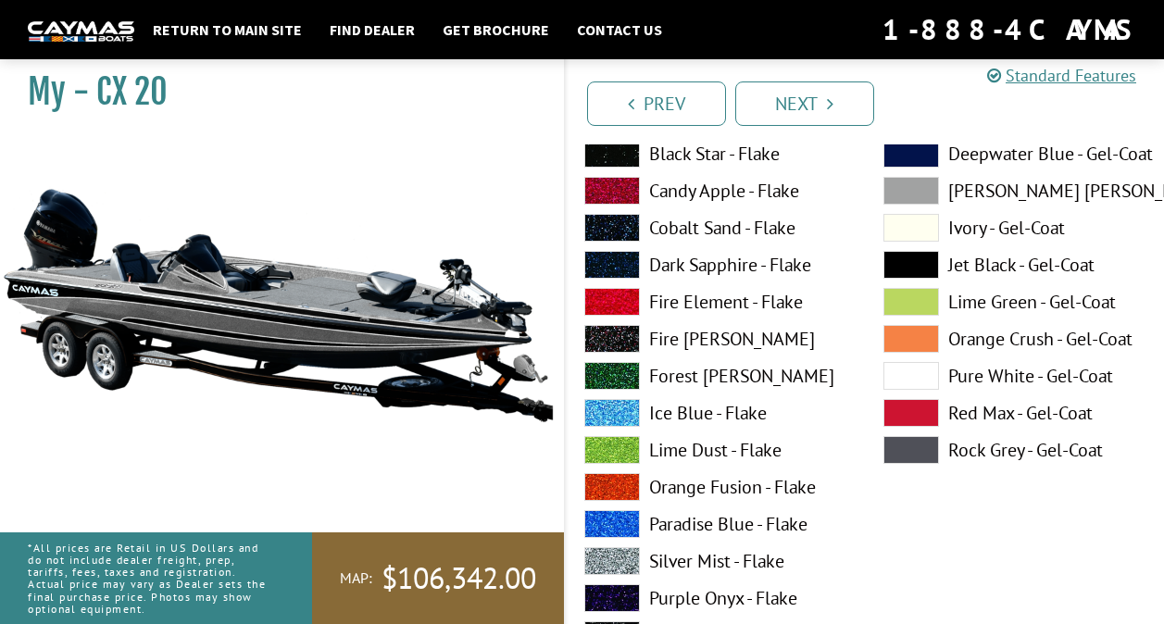
click at [698, 343] on label "Fire [PERSON_NAME]" at bounding box center [715, 339] width 262 height 28
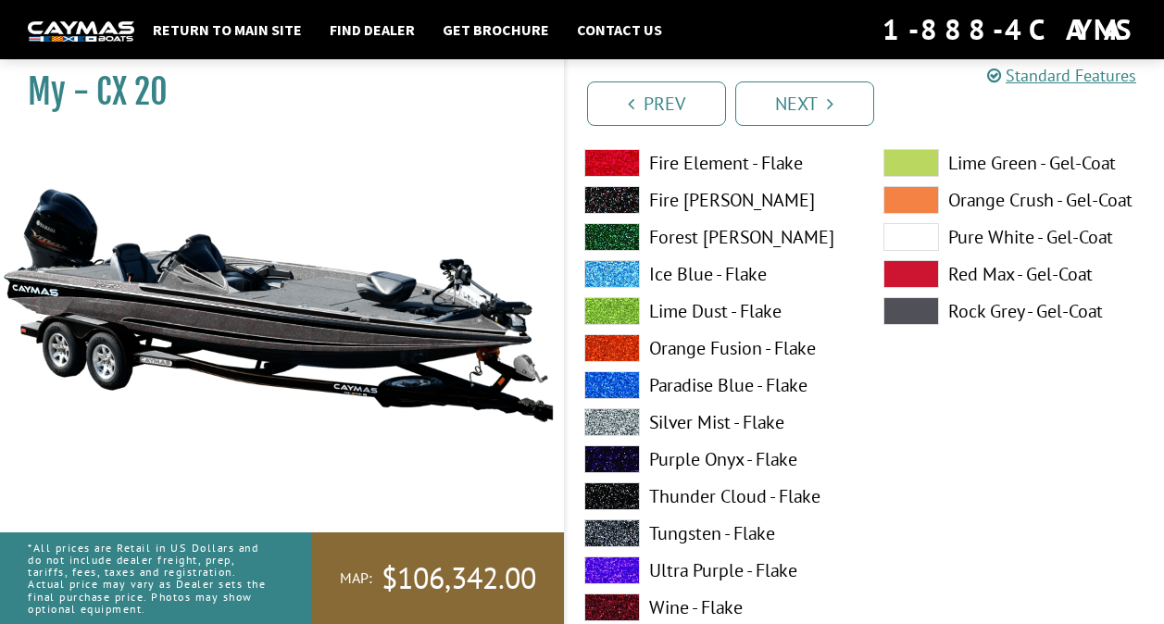
scroll to position [410, 0]
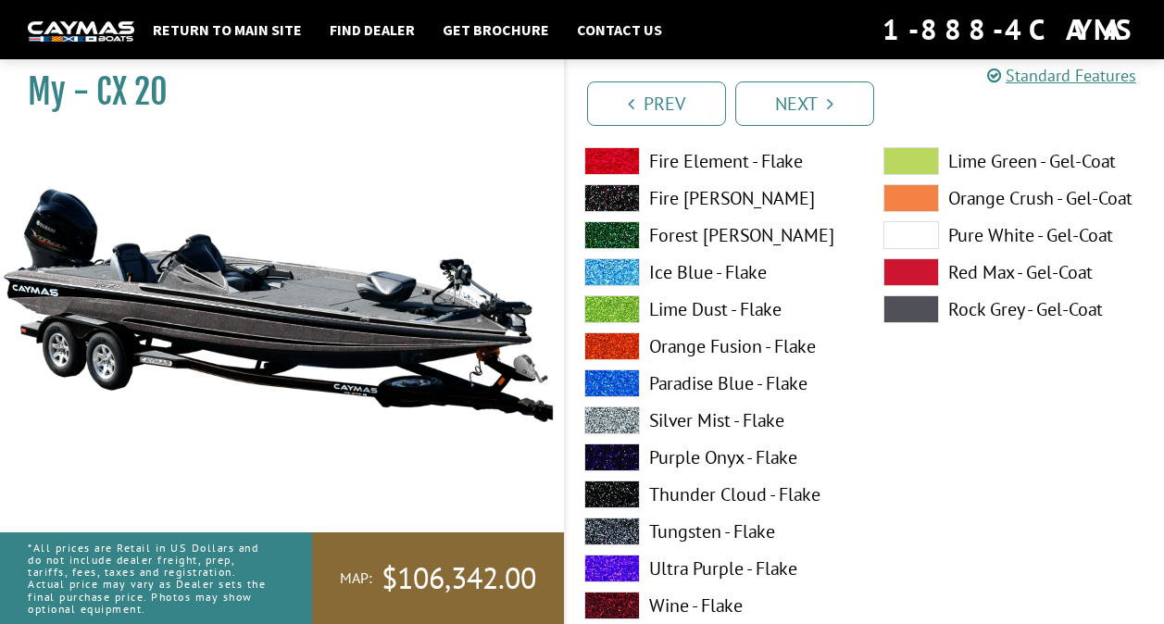
click at [708, 455] on label "Purple Onyx - Flake" at bounding box center [715, 458] width 262 height 28
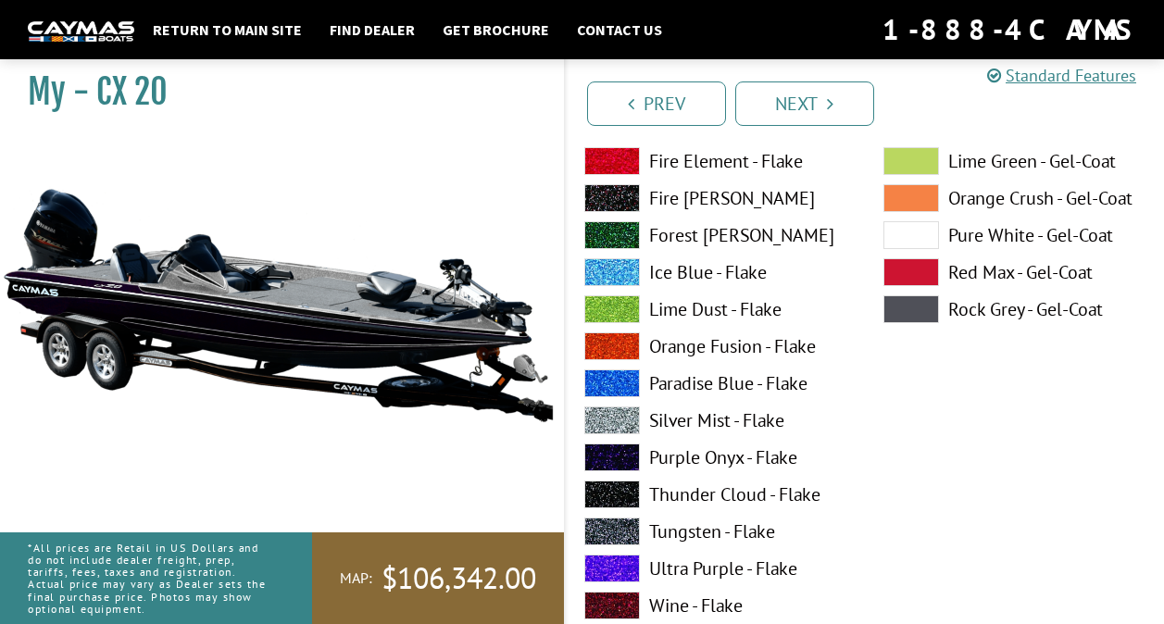
click at [688, 233] on label "Forest [PERSON_NAME]" at bounding box center [715, 235] width 262 height 28
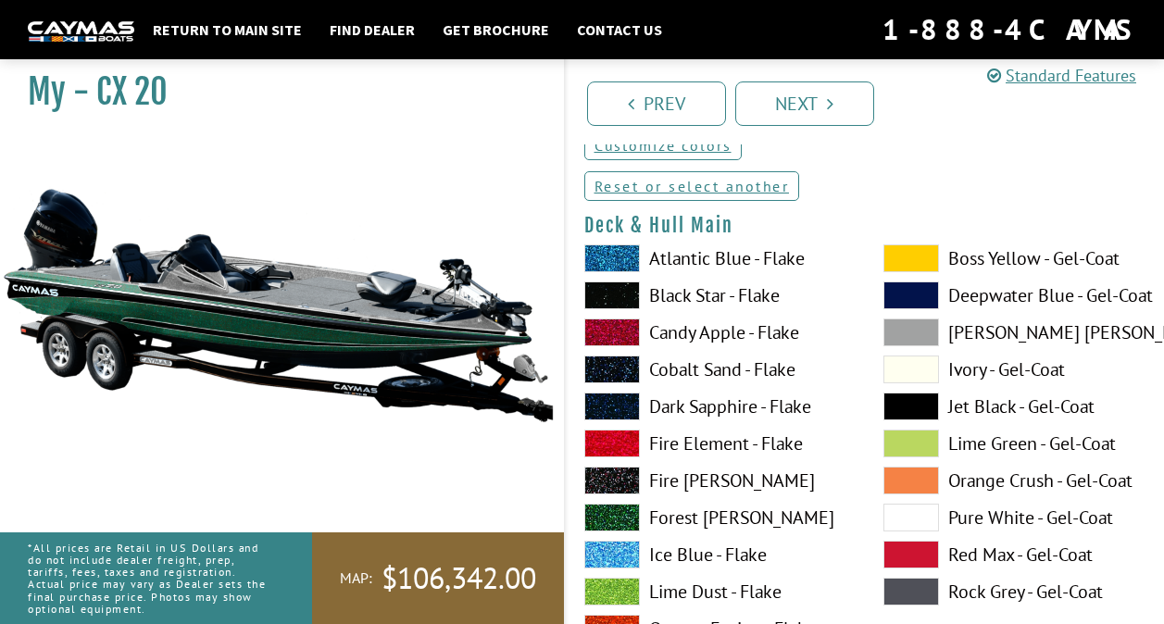
scroll to position [127, 0]
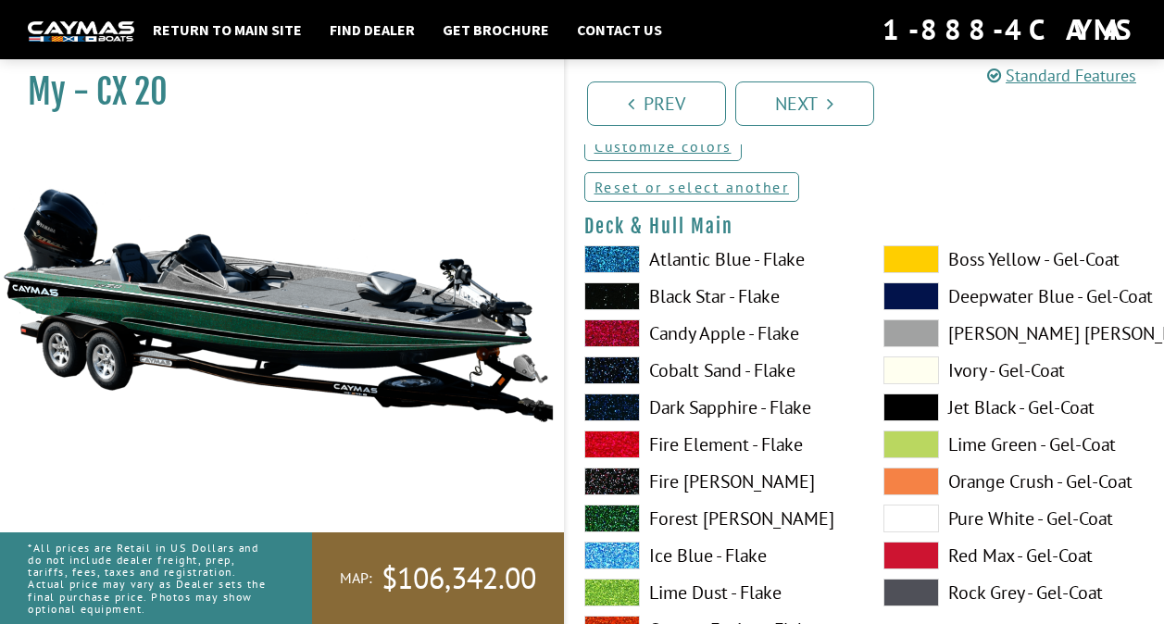
click at [687, 297] on label "Black Star - Flake" at bounding box center [715, 296] width 262 height 28
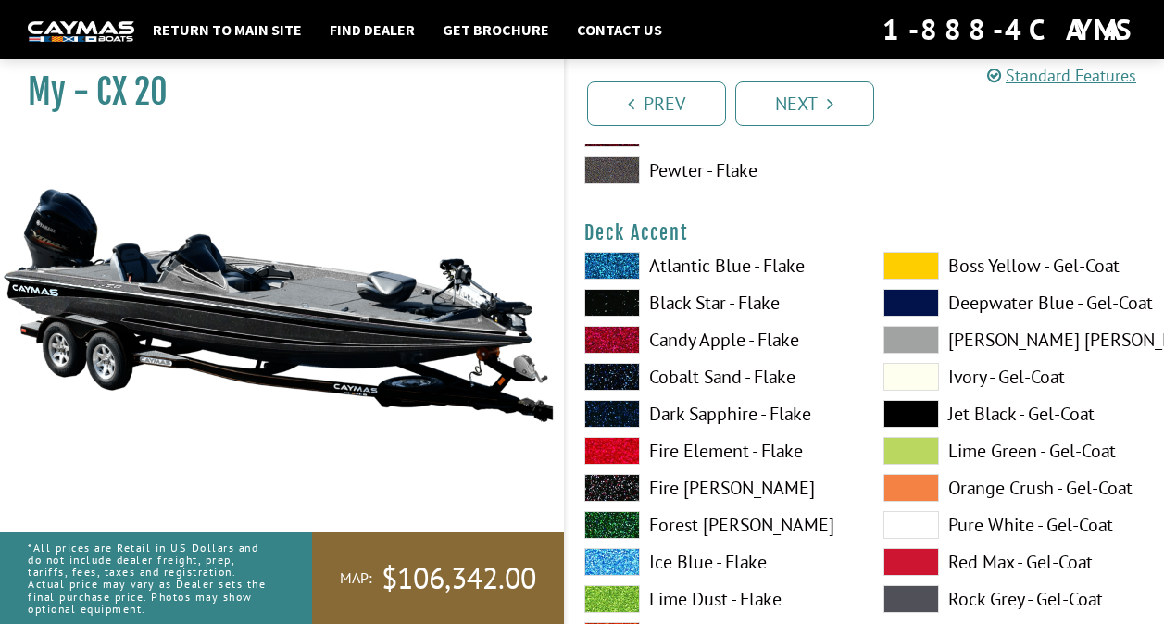
scroll to position [884, 0]
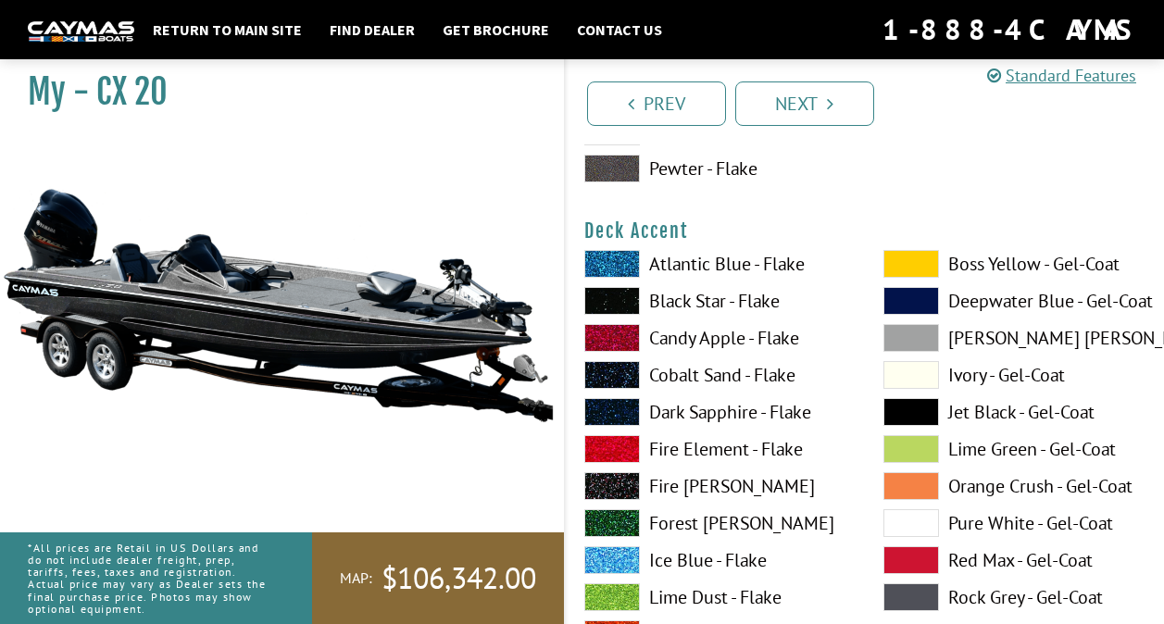
click at [696, 521] on label "Forest [PERSON_NAME]" at bounding box center [715, 523] width 262 height 28
click at [693, 303] on label "Black Star - Flake" at bounding box center [715, 301] width 262 height 28
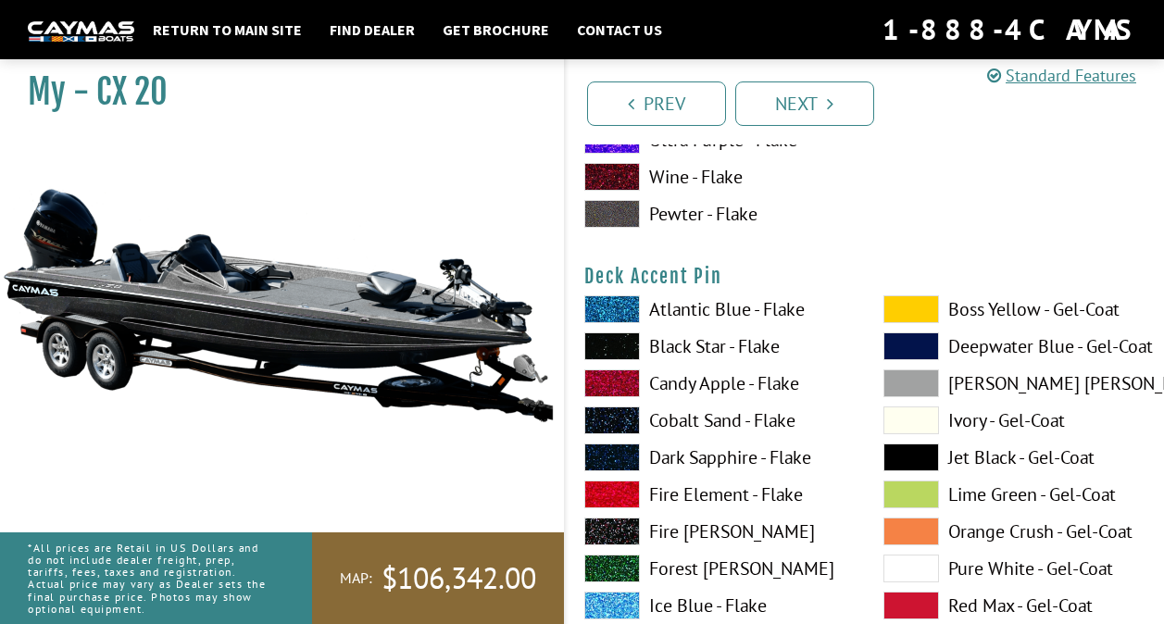
scroll to position [1603, 0]
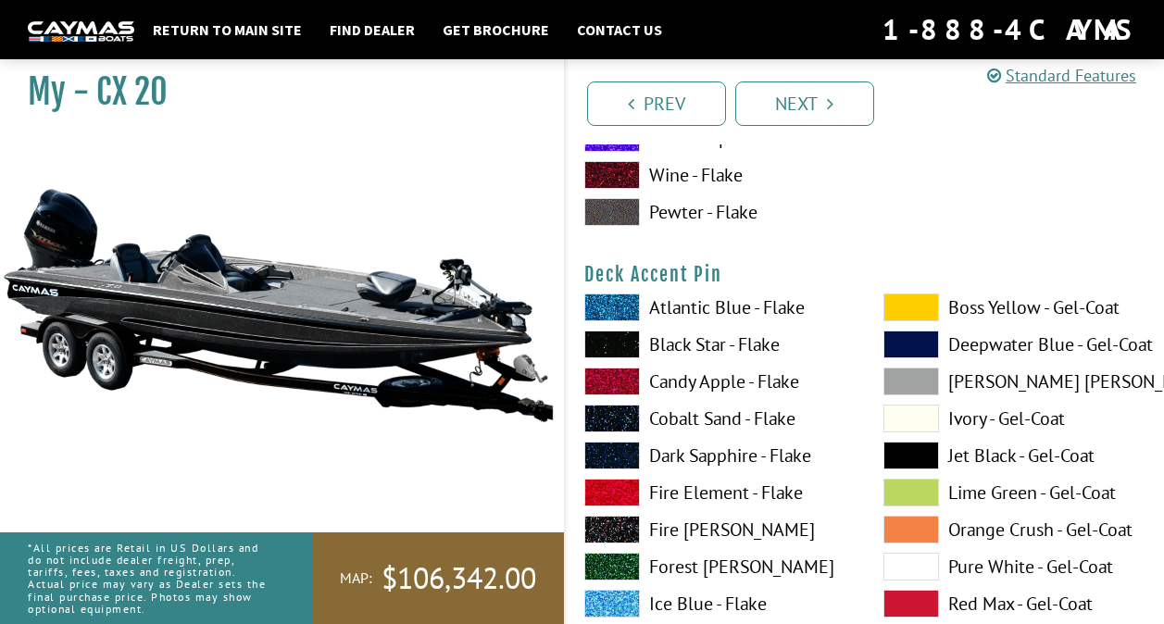
click at [696, 565] on label "Forest [PERSON_NAME]" at bounding box center [715, 567] width 262 height 28
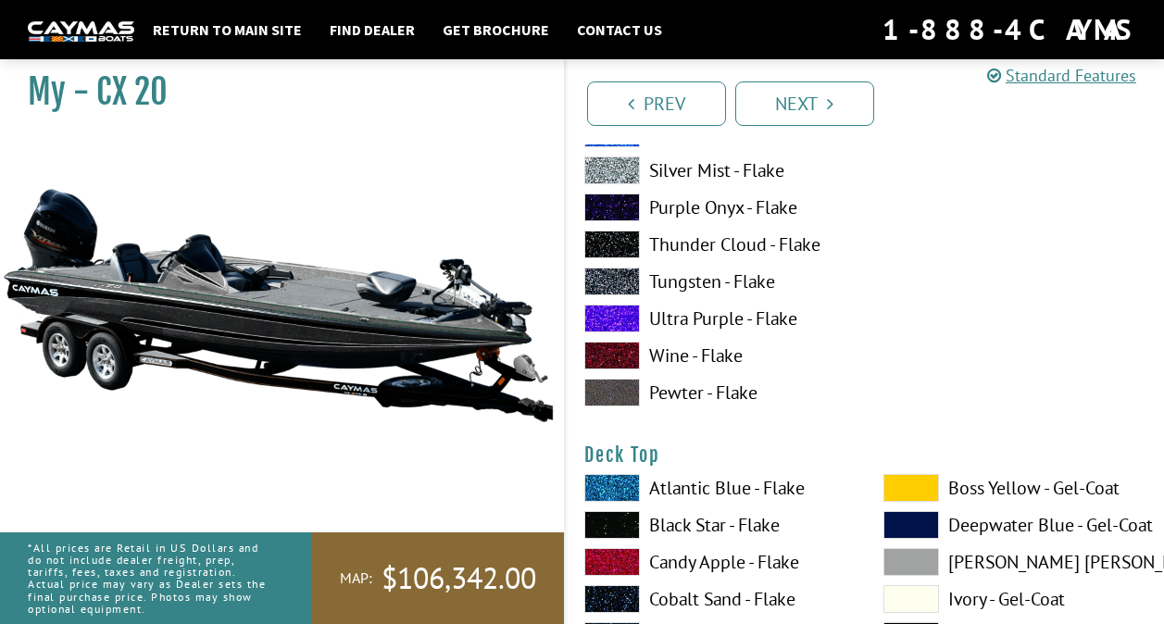
scroll to position [2359, 0]
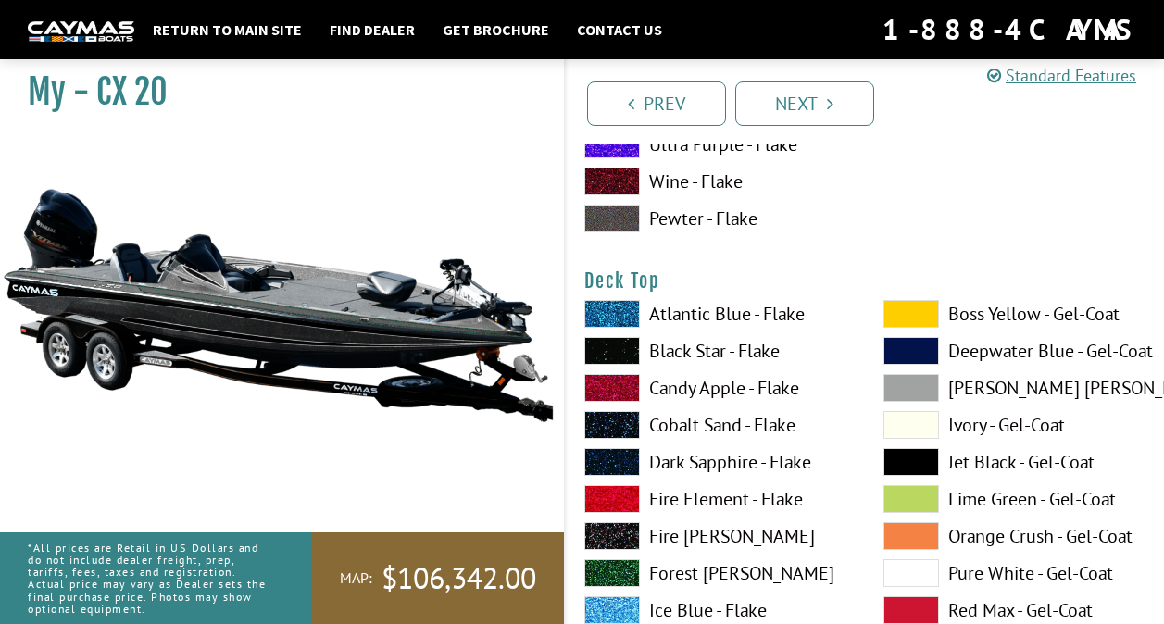
click at [686, 571] on label "Forest [PERSON_NAME]" at bounding box center [715, 573] width 262 height 28
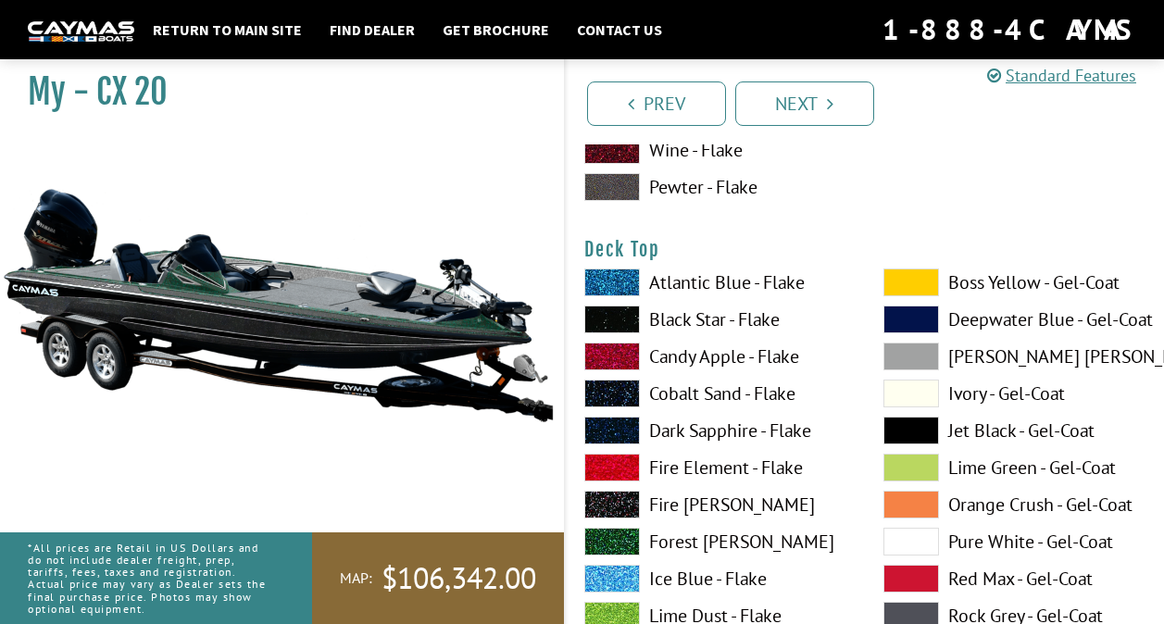
scroll to position [2385, 0]
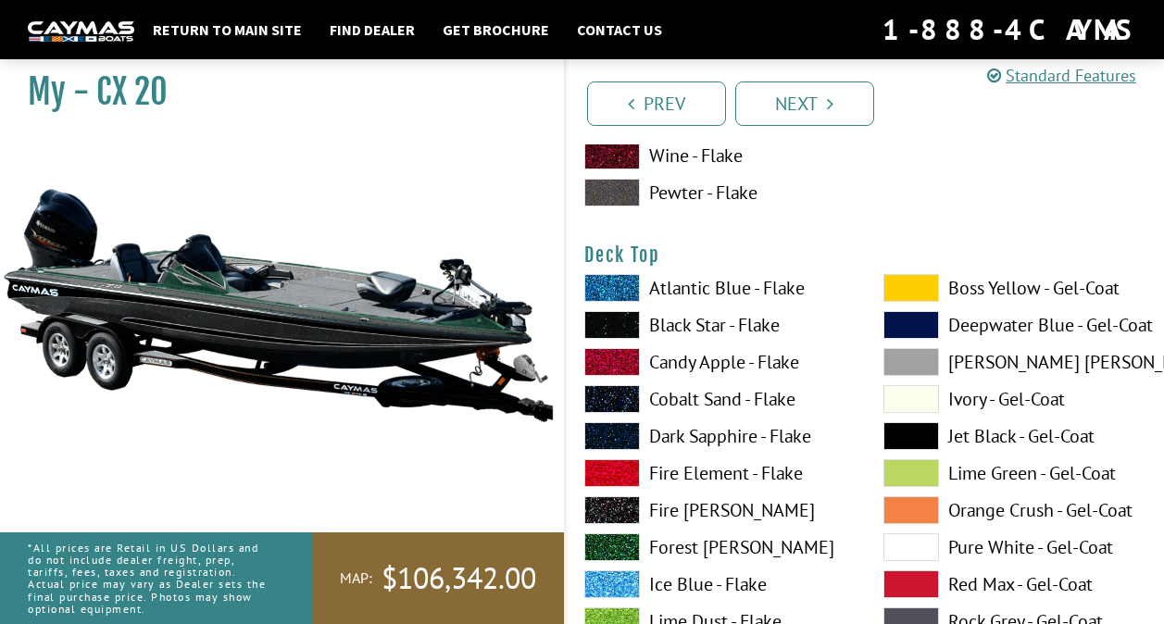
click at [684, 320] on label "Black Star - Flake" at bounding box center [715, 325] width 262 height 28
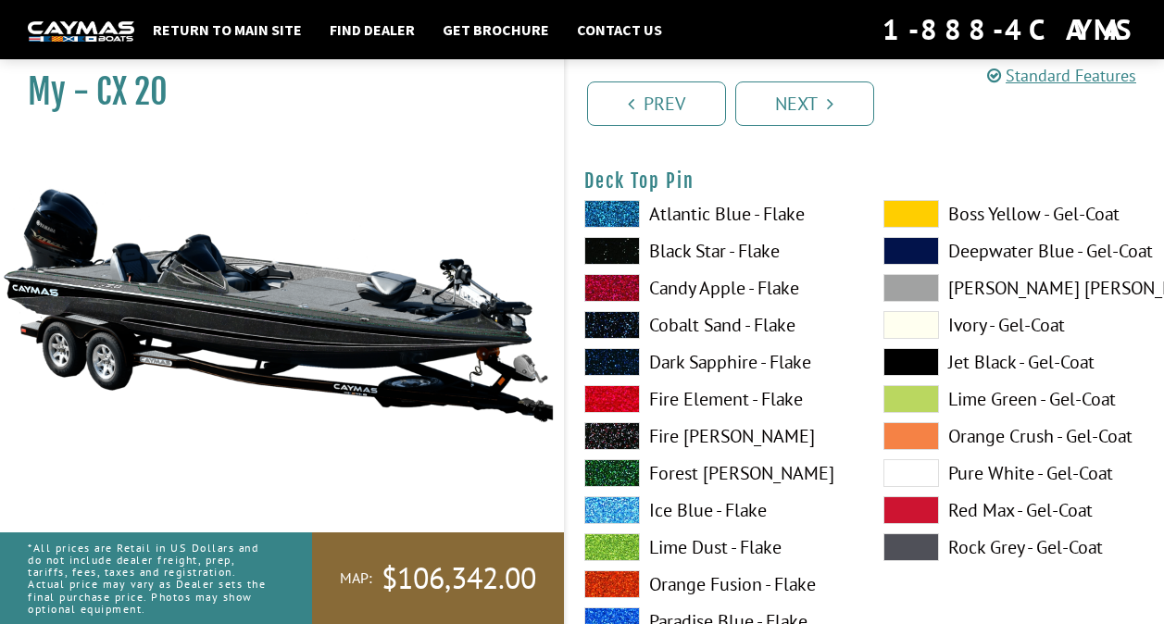
scroll to position [3254, 0]
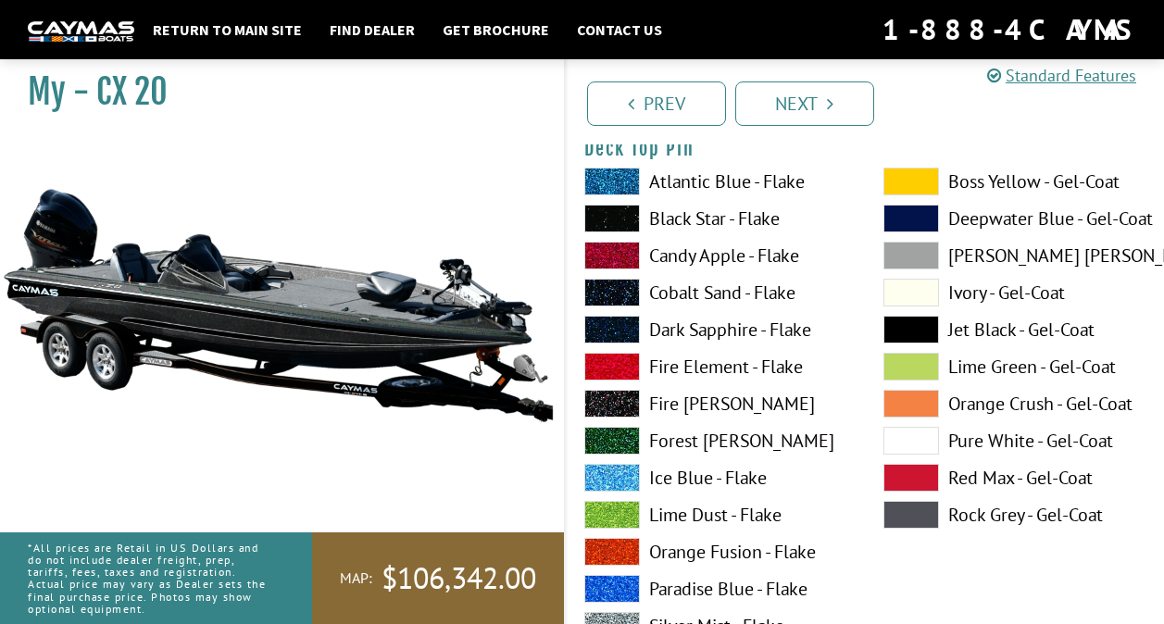
click at [705, 436] on label "Forest [PERSON_NAME]" at bounding box center [715, 441] width 262 height 28
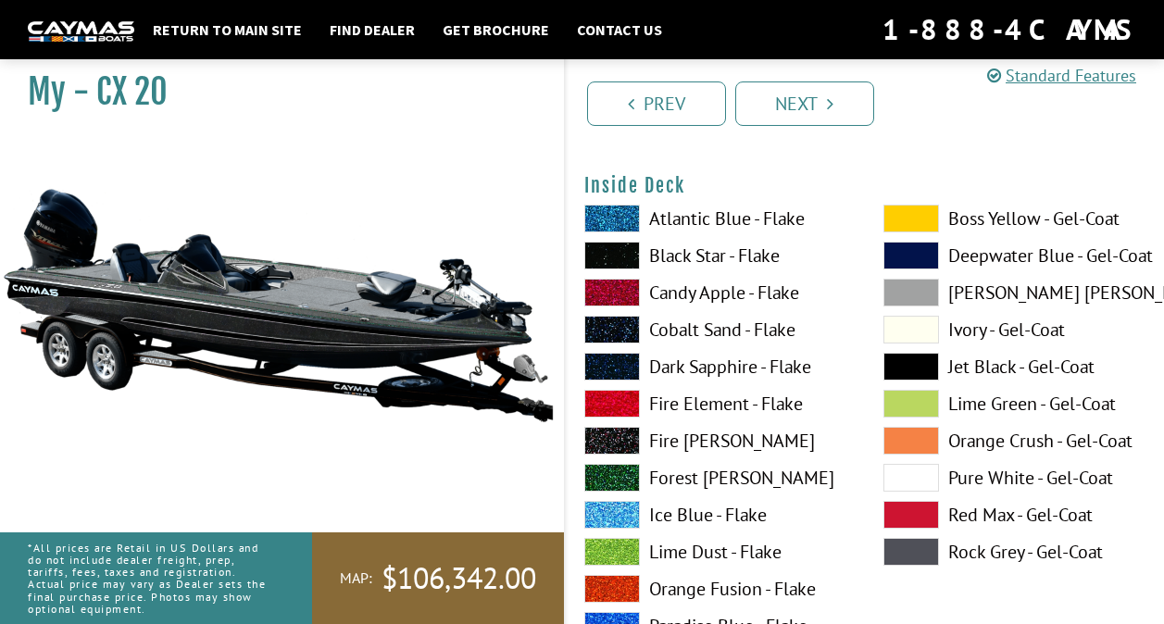
scroll to position [3985, 0]
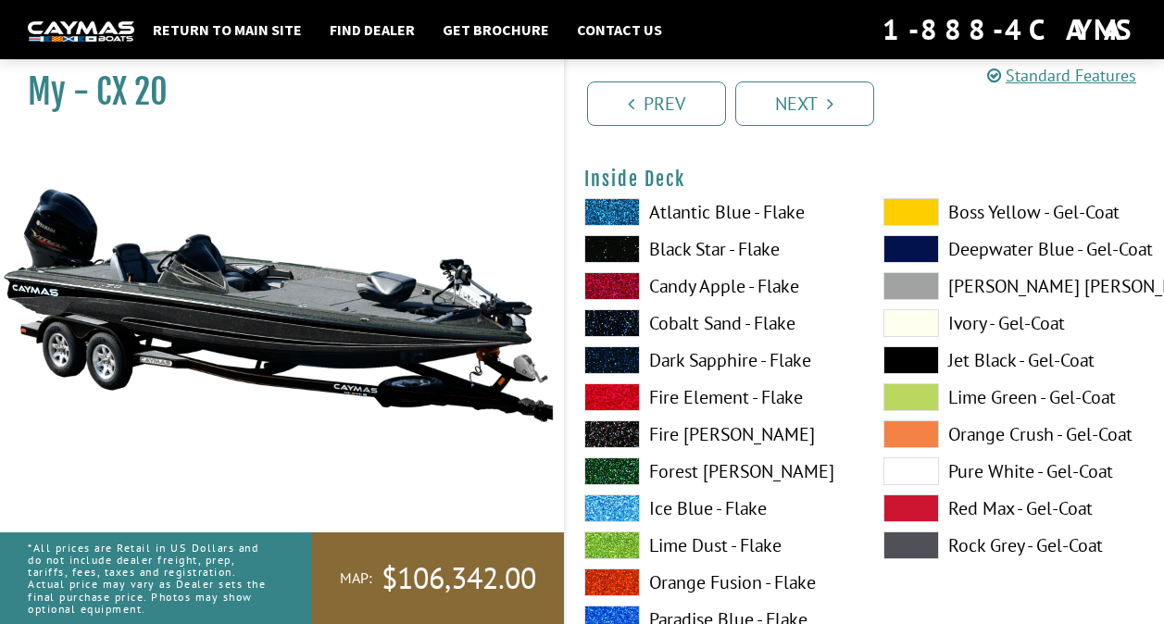
click at [698, 474] on label "Forest [PERSON_NAME]" at bounding box center [715, 472] width 262 height 28
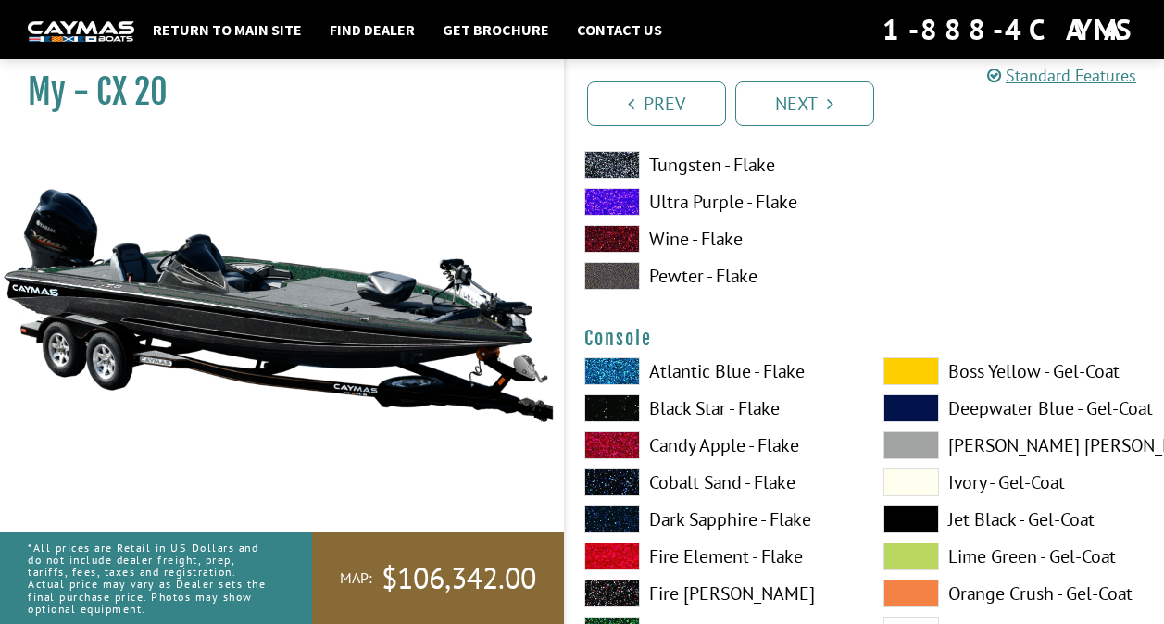
scroll to position [4668, 0]
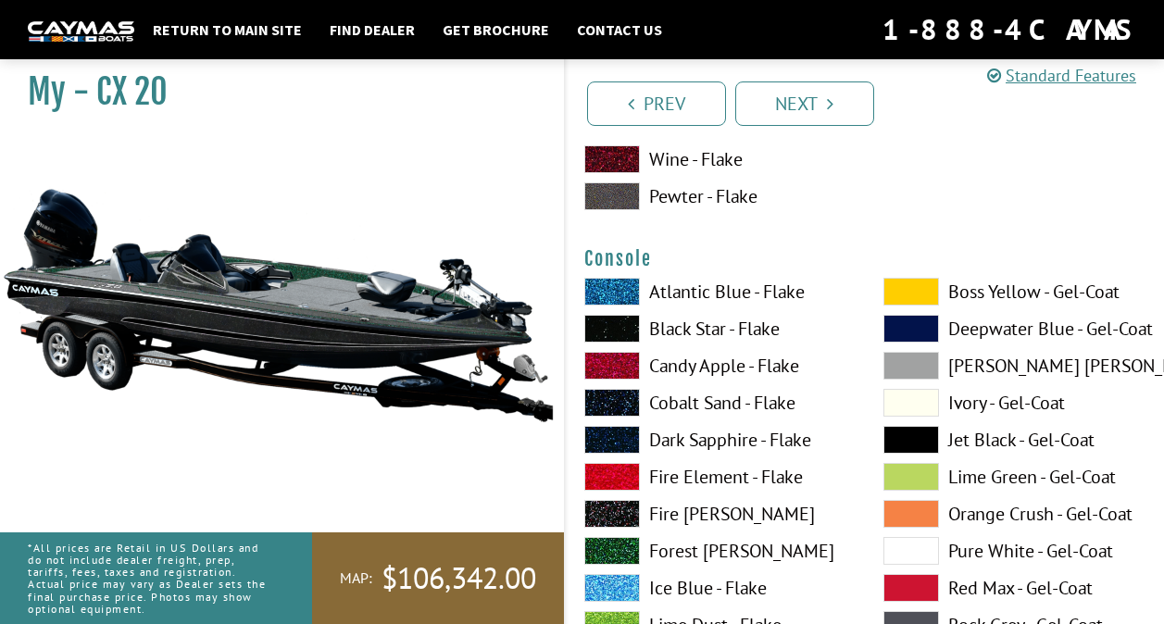
click at [708, 559] on label "Forest [PERSON_NAME]" at bounding box center [715, 551] width 262 height 28
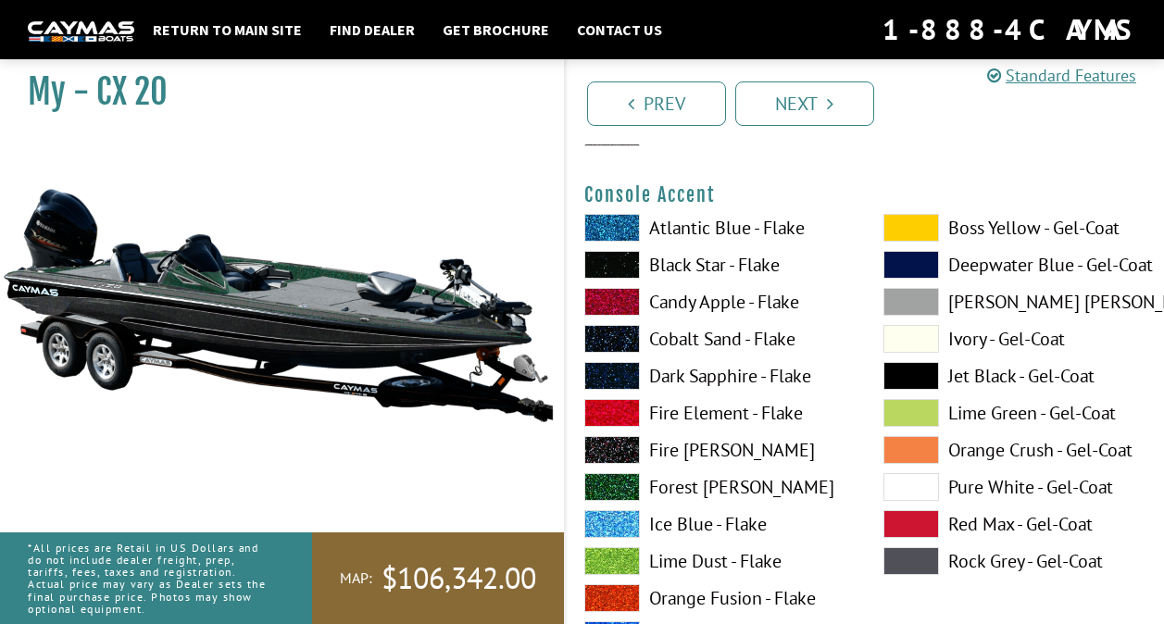
click at [698, 493] on label "Forest [PERSON_NAME]" at bounding box center [715, 487] width 262 height 28
click at [686, 265] on label "Black Star - Flake" at bounding box center [715, 265] width 262 height 28
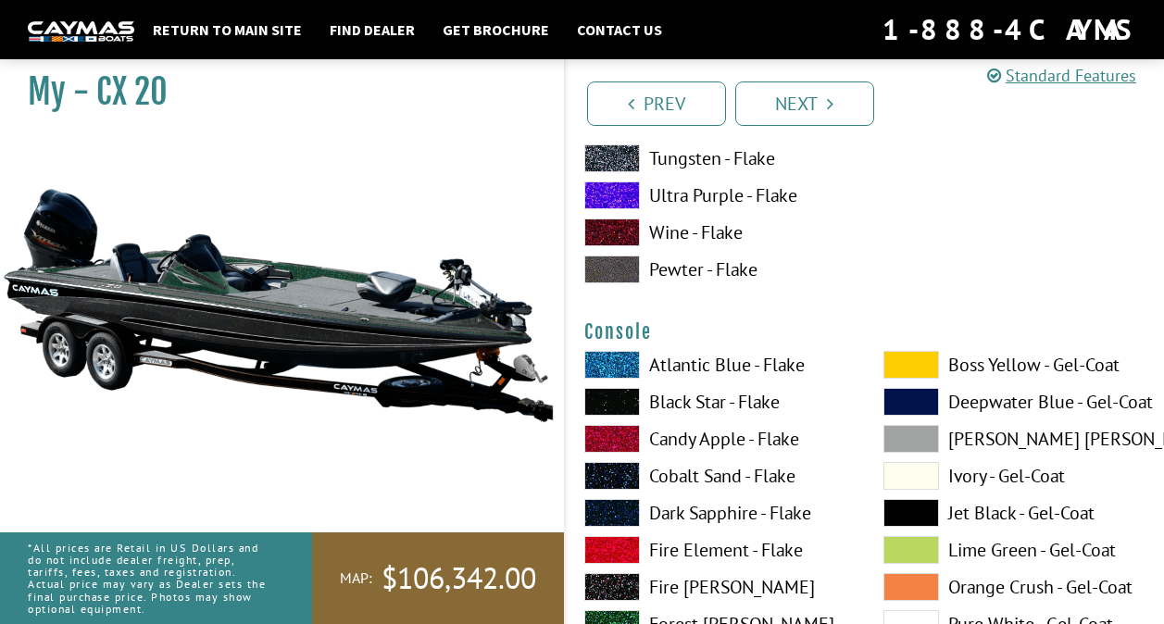
scroll to position [4606, 0]
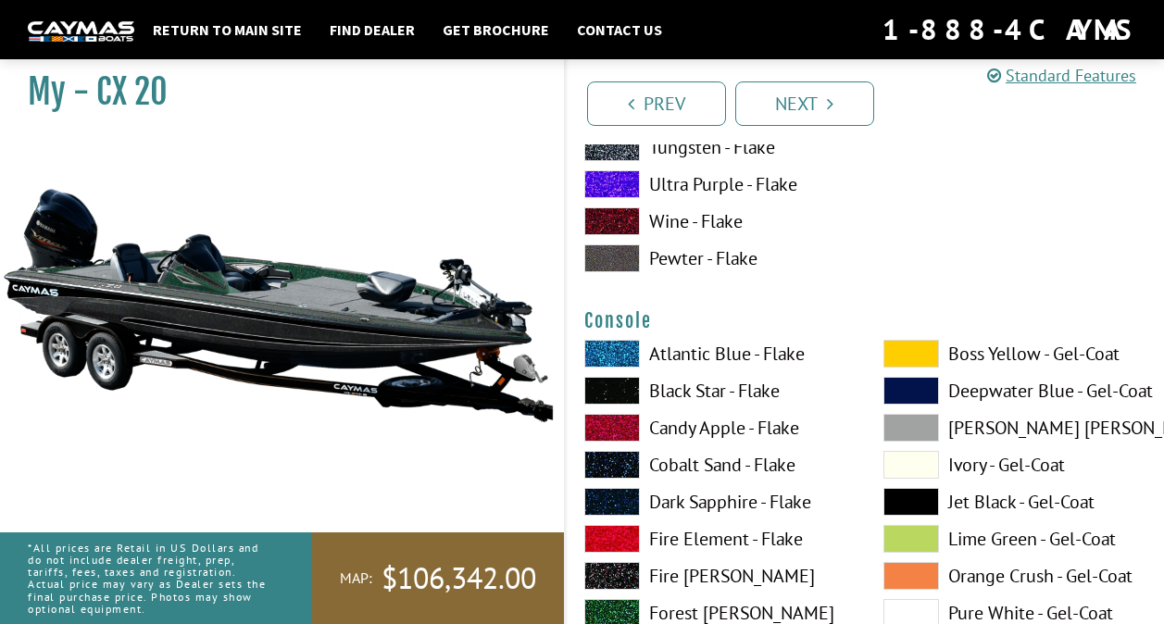
click at [674, 387] on label "Black Star - Flake" at bounding box center [715, 391] width 262 height 28
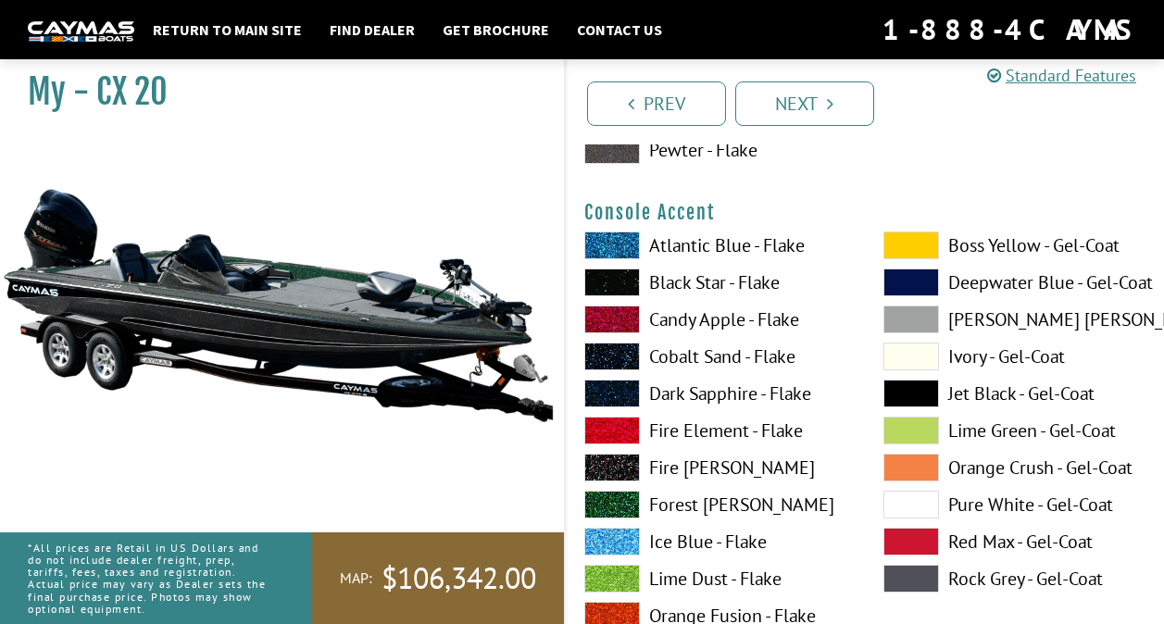
scroll to position [5515, 0]
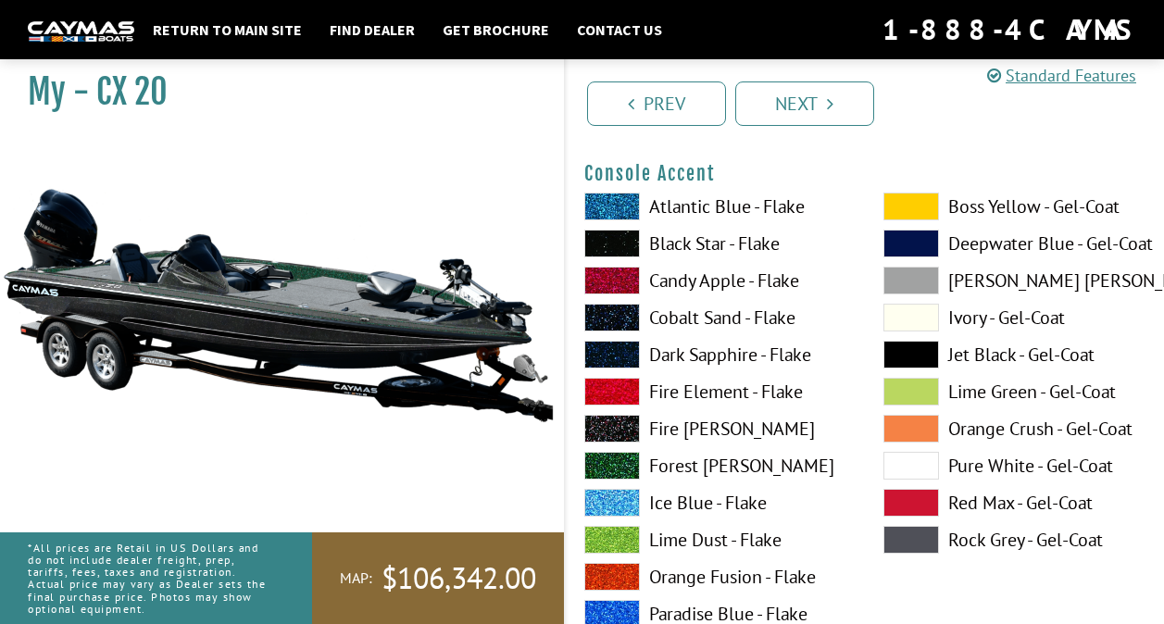
click at [692, 470] on label "Forest [PERSON_NAME]" at bounding box center [715, 466] width 262 height 28
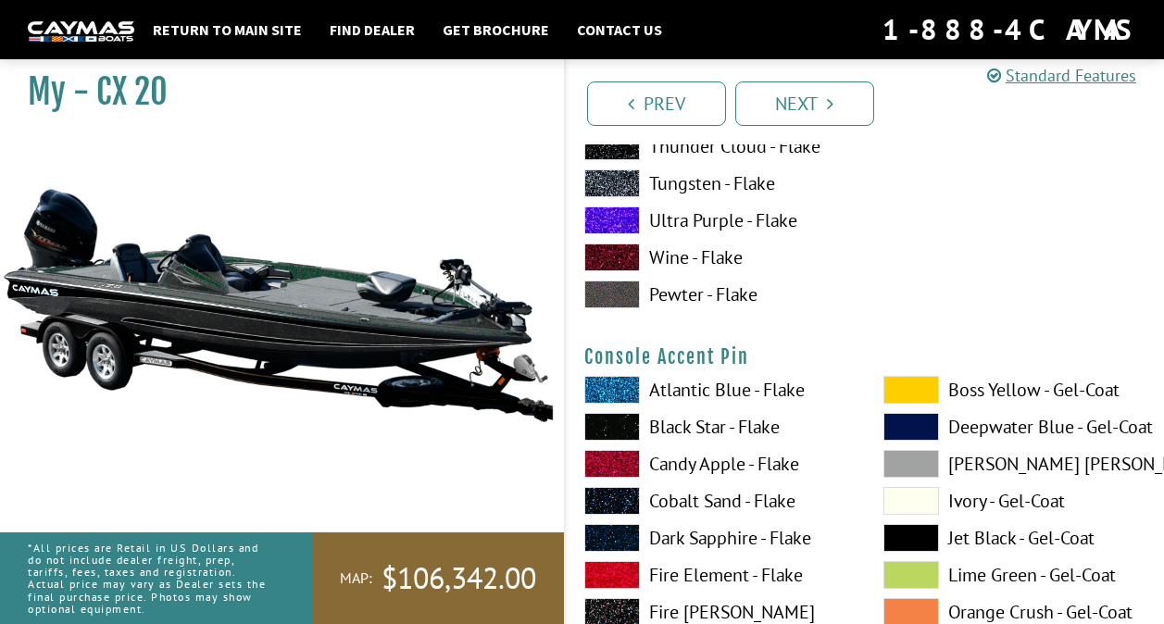
scroll to position [6139, 0]
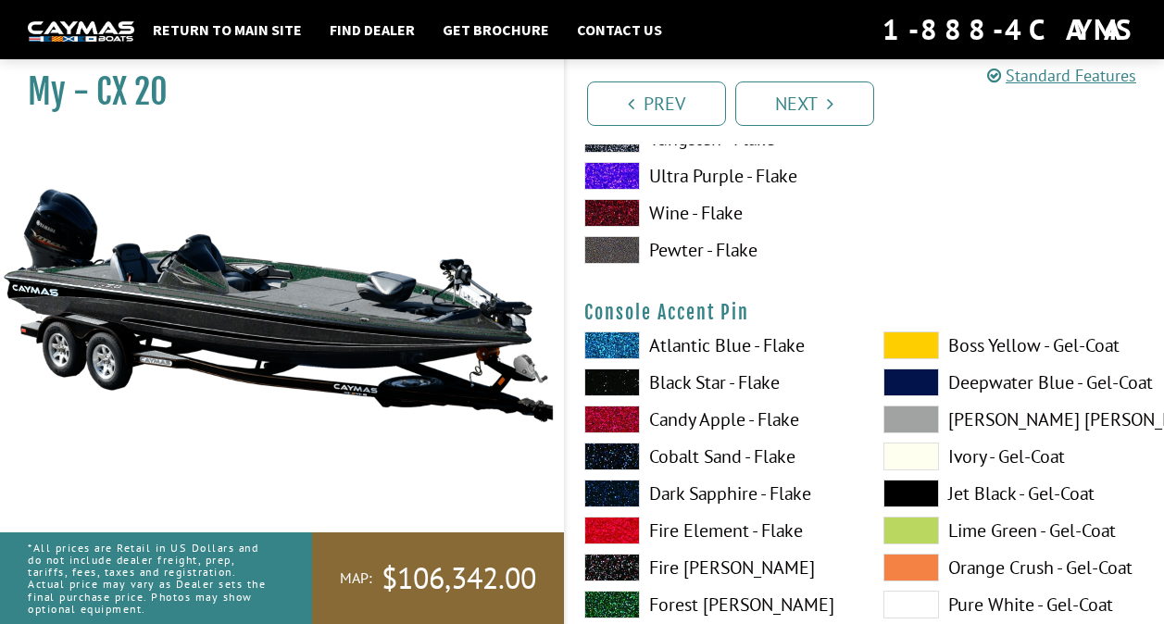
click at [703, 610] on label "Forest [PERSON_NAME]" at bounding box center [715, 605] width 262 height 28
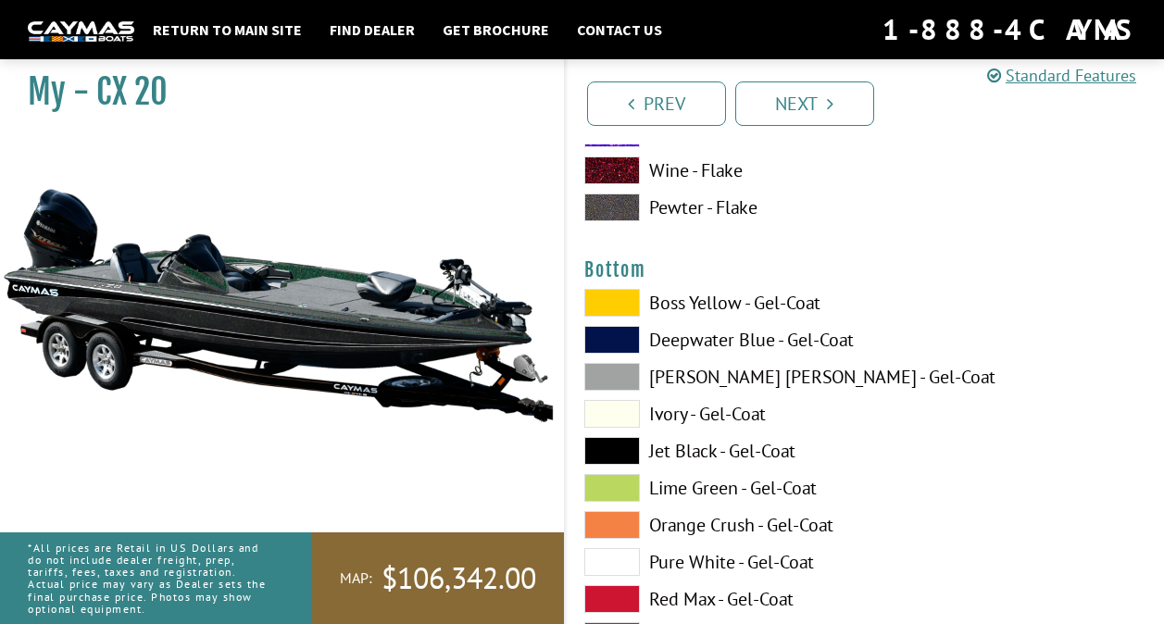
scroll to position [6953, 0]
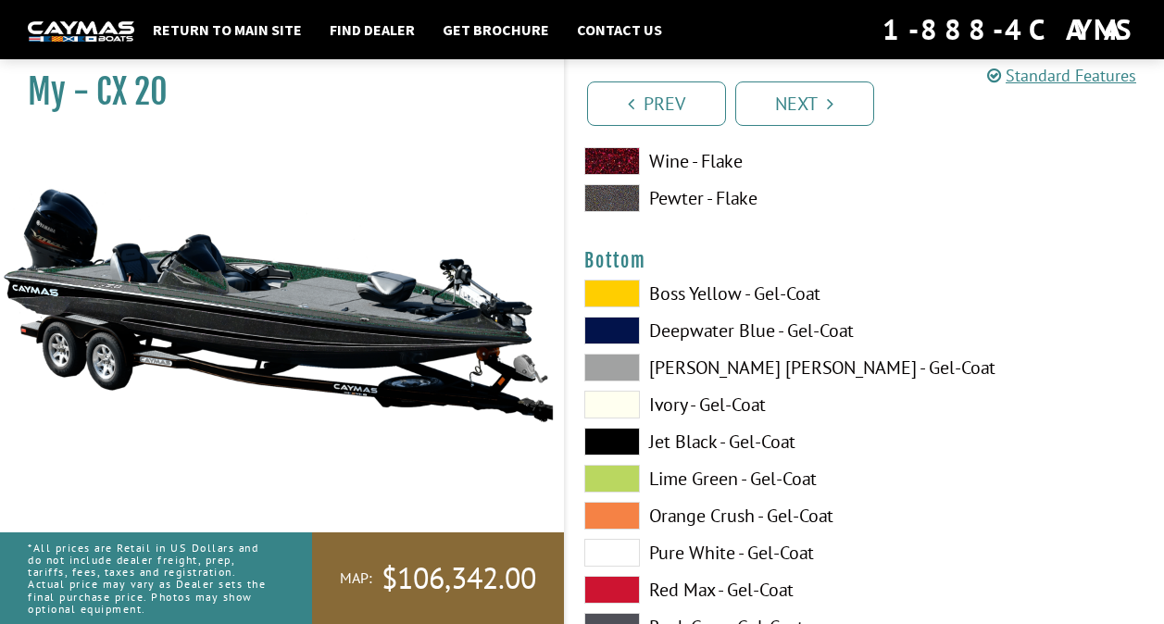
click at [679, 451] on label "Jet Black - Gel-Coat" at bounding box center [715, 442] width 262 height 28
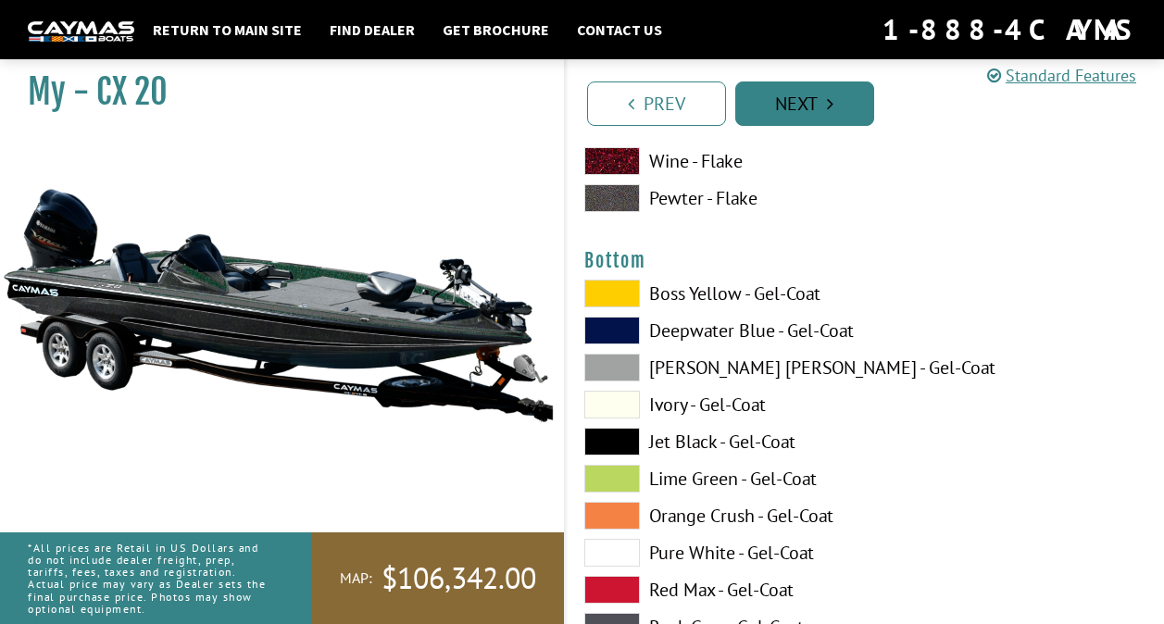
click at [826, 121] on link "Next" at bounding box center [804, 104] width 139 height 44
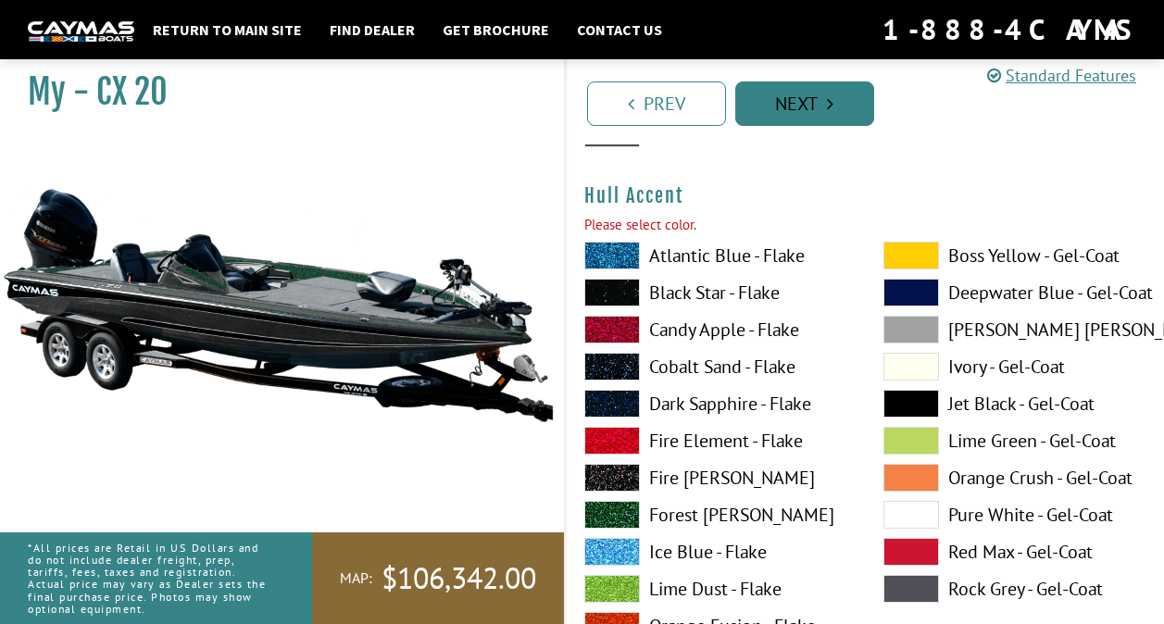
scroll to position [7480, 0]
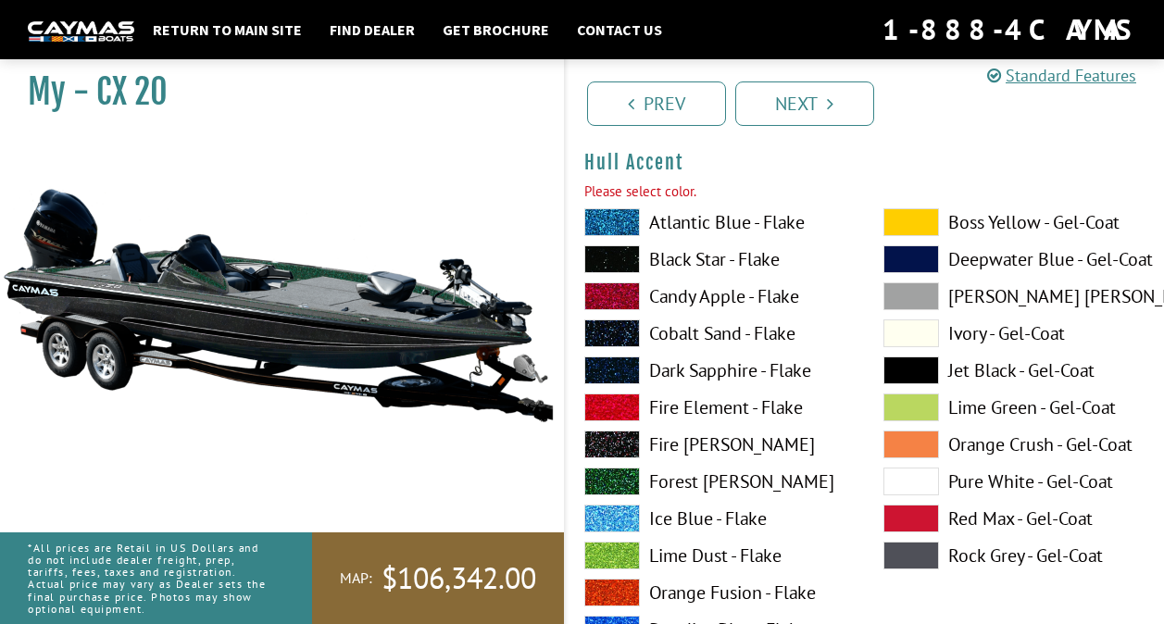
click at [684, 473] on label "Forest [PERSON_NAME]" at bounding box center [715, 482] width 262 height 28
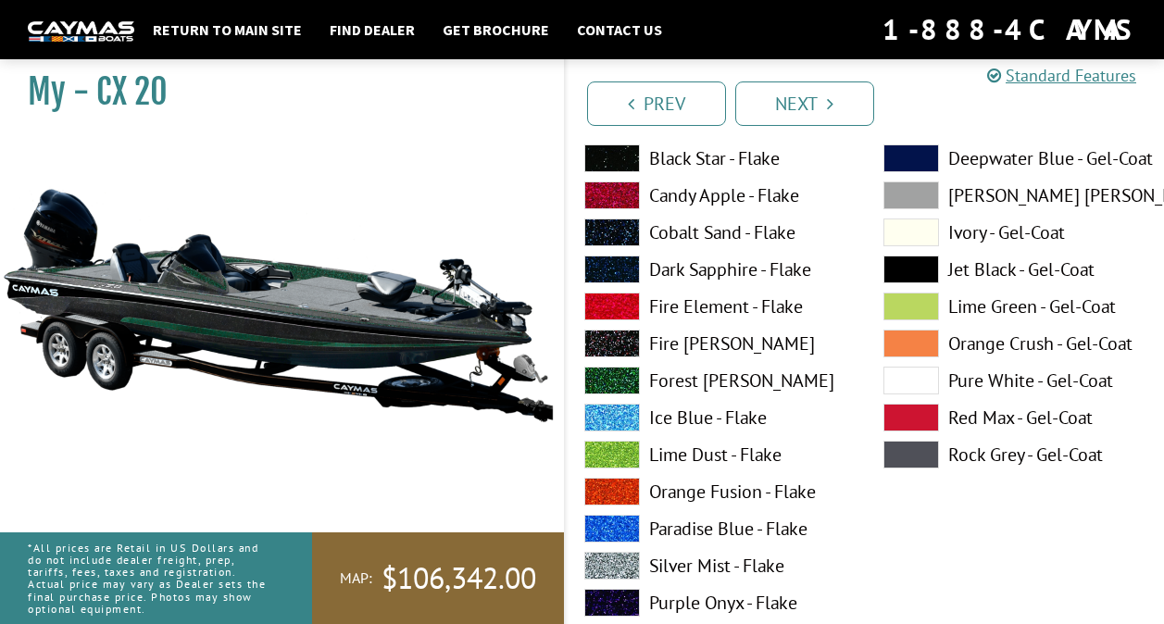
scroll to position [8368, 0]
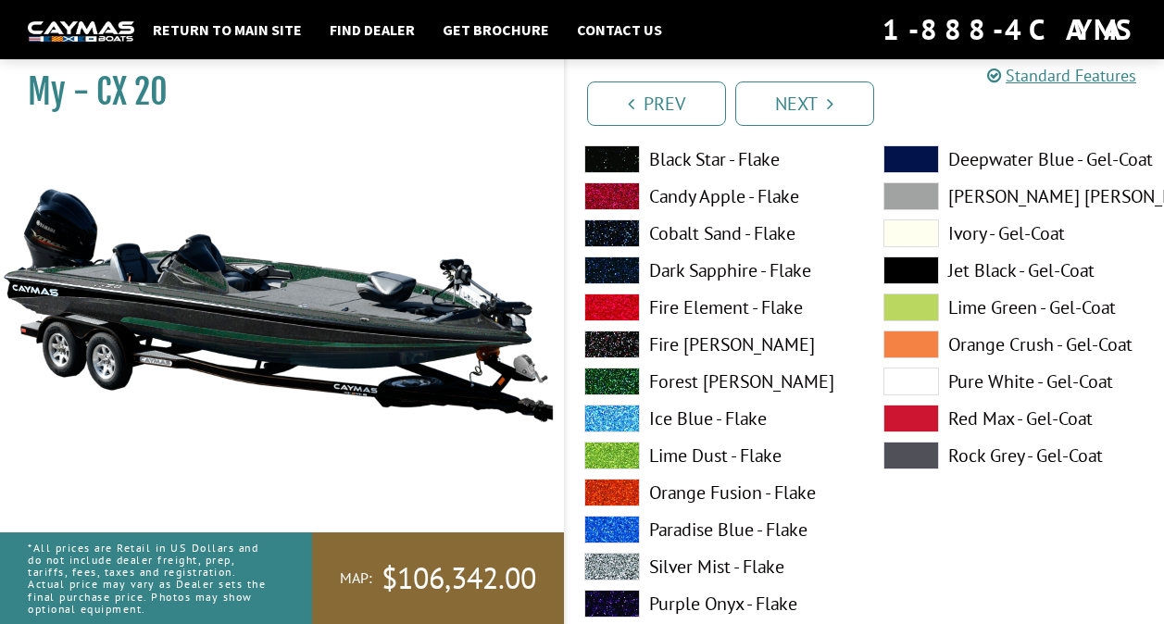
click at [683, 381] on label "Forest [PERSON_NAME]" at bounding box center [715, 382] width 262 height 28
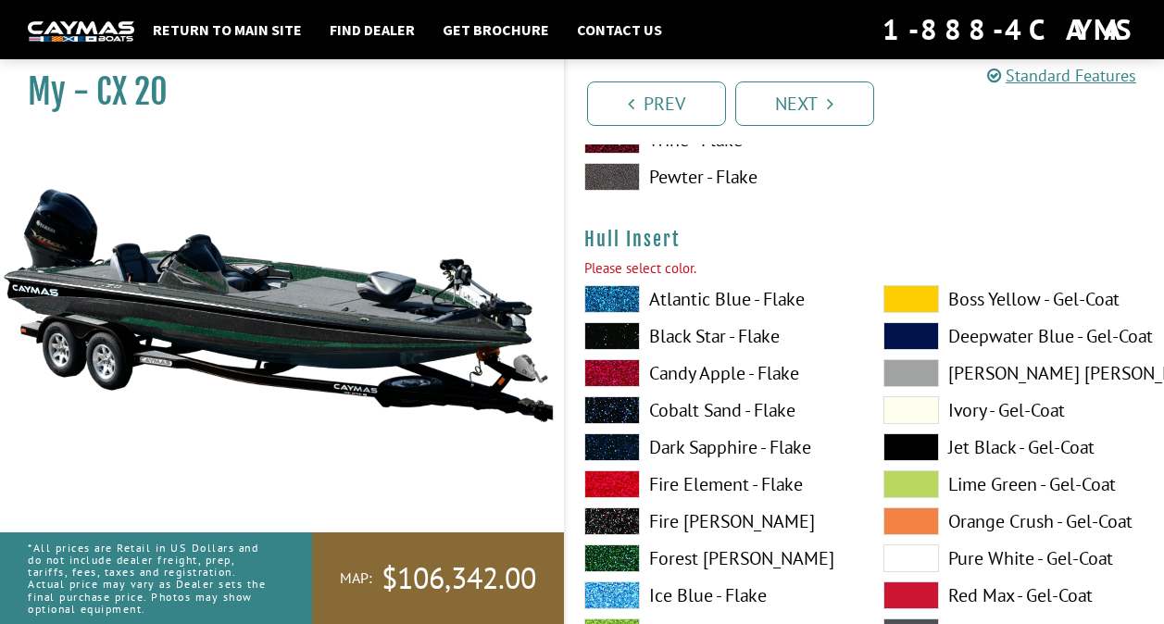
scroll to position [8983, 0]
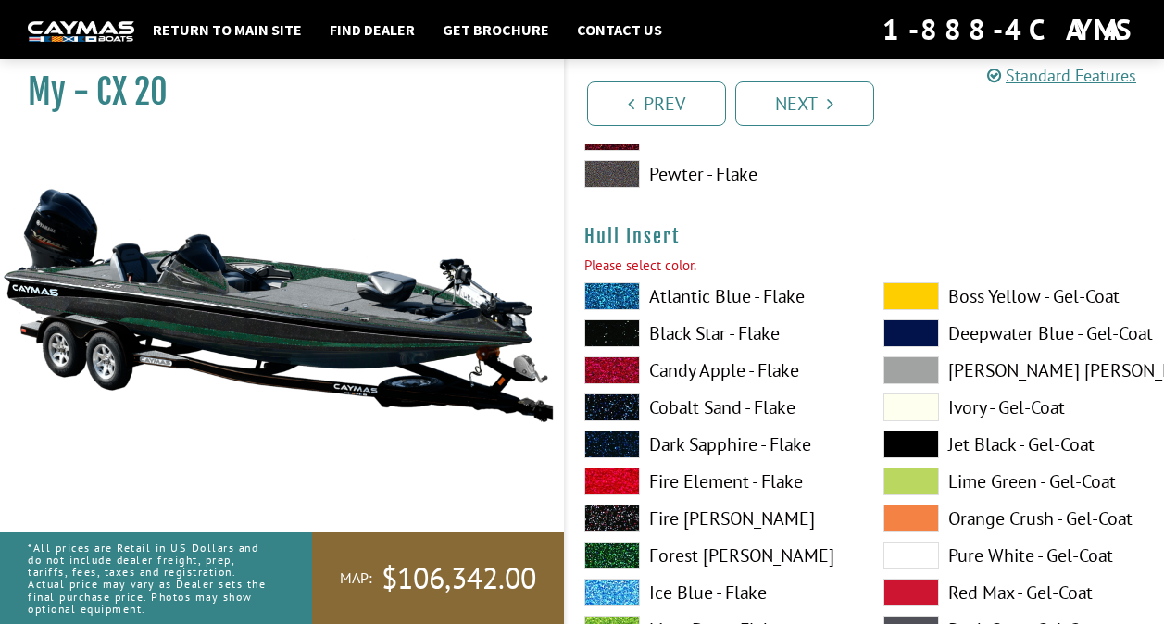
click at [690, 566] on label "Forest [PERSON_NAME]" at bounding box center [715, 556] width 262 height 28
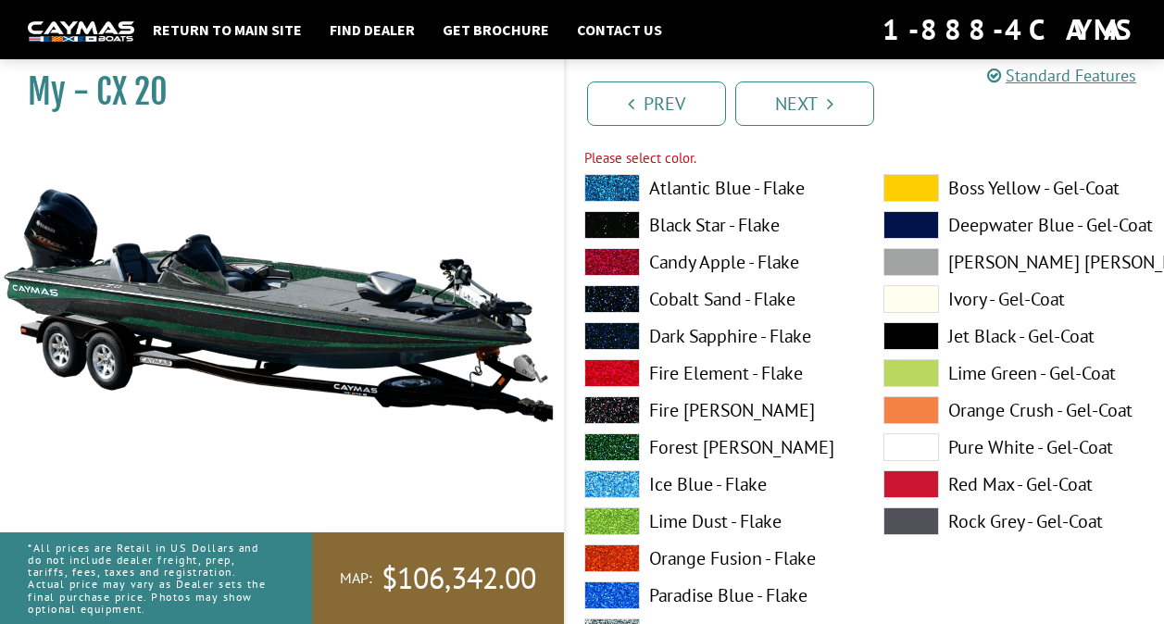
scroll to position [9885, 0]
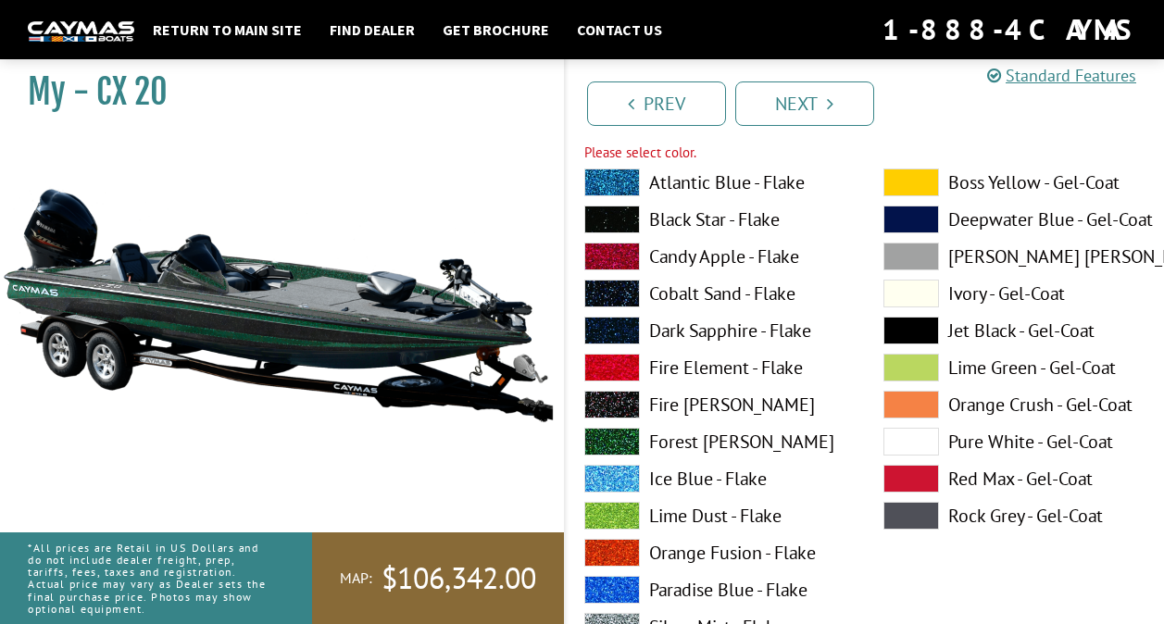
click at [723, 441] on label "Forest [PERSON_NAME]" at bounding box center [715, 442] width 262 height 28
click at [919, 295] on span at bounding box center [912, 294] width 56 height 28
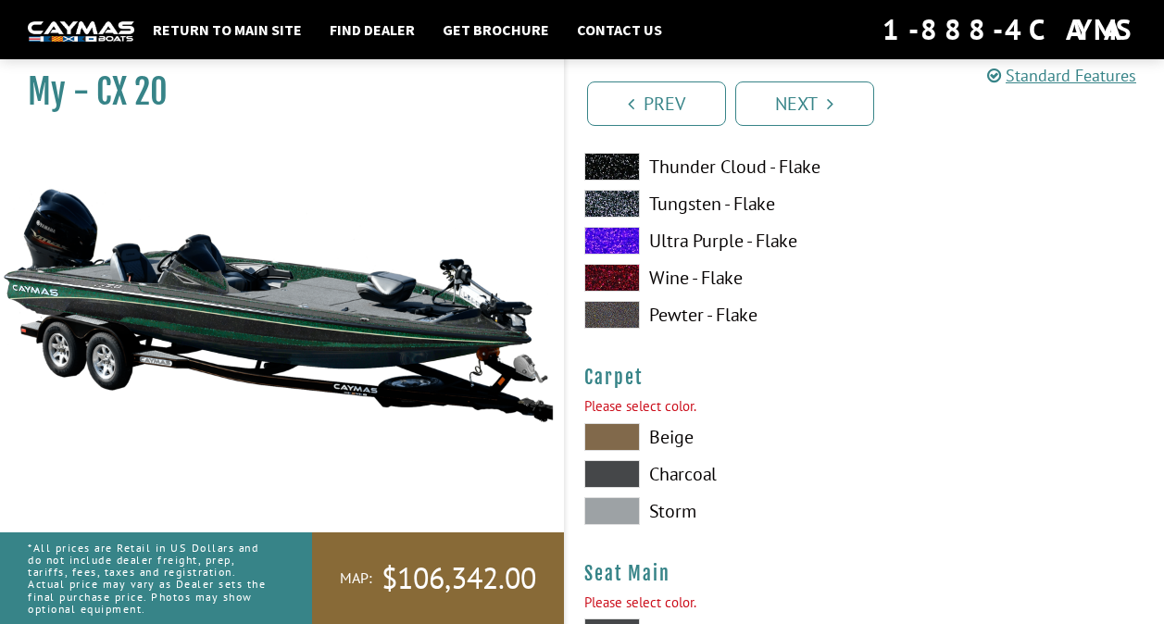
scroll to position [10479, 0]
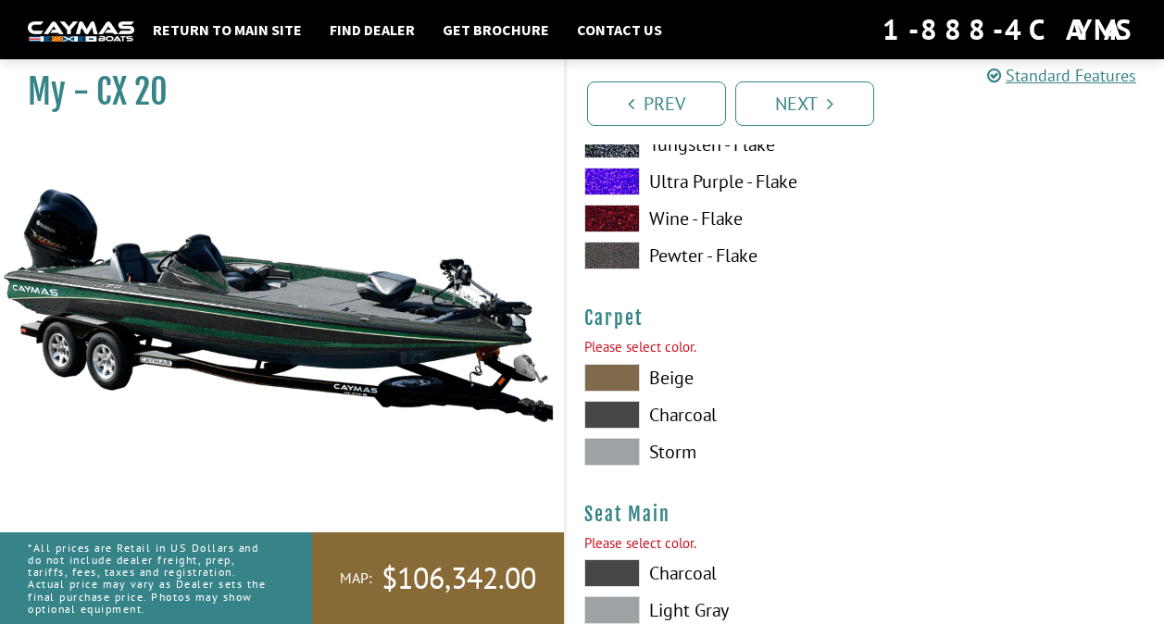
click at [684, 418] on label "Charcoal" at bounding box center [715, 415] width 262 height 28
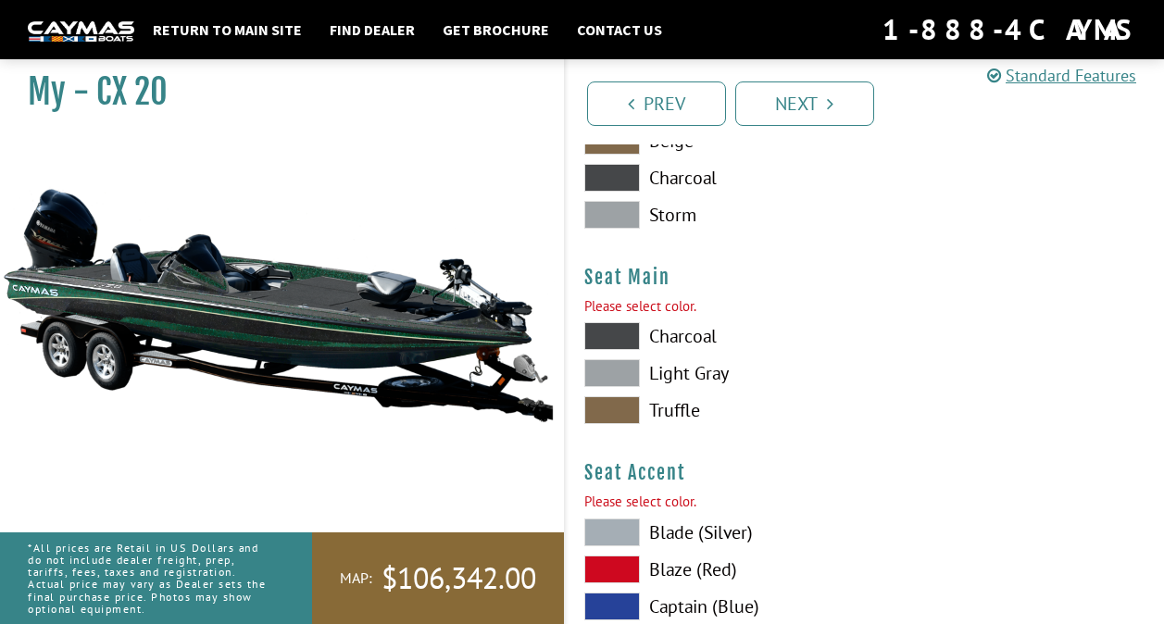
scroll to position [10723, 0]
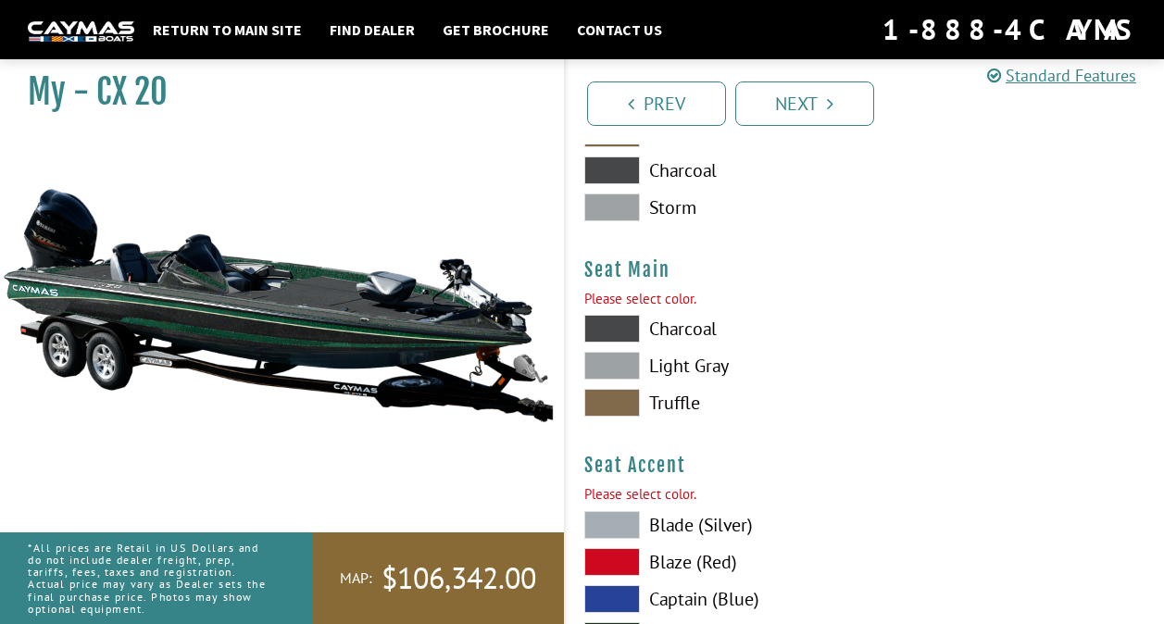
click at [663, 332] on label "Charcoal" at bounding box center [715, 329] width 262 height 28
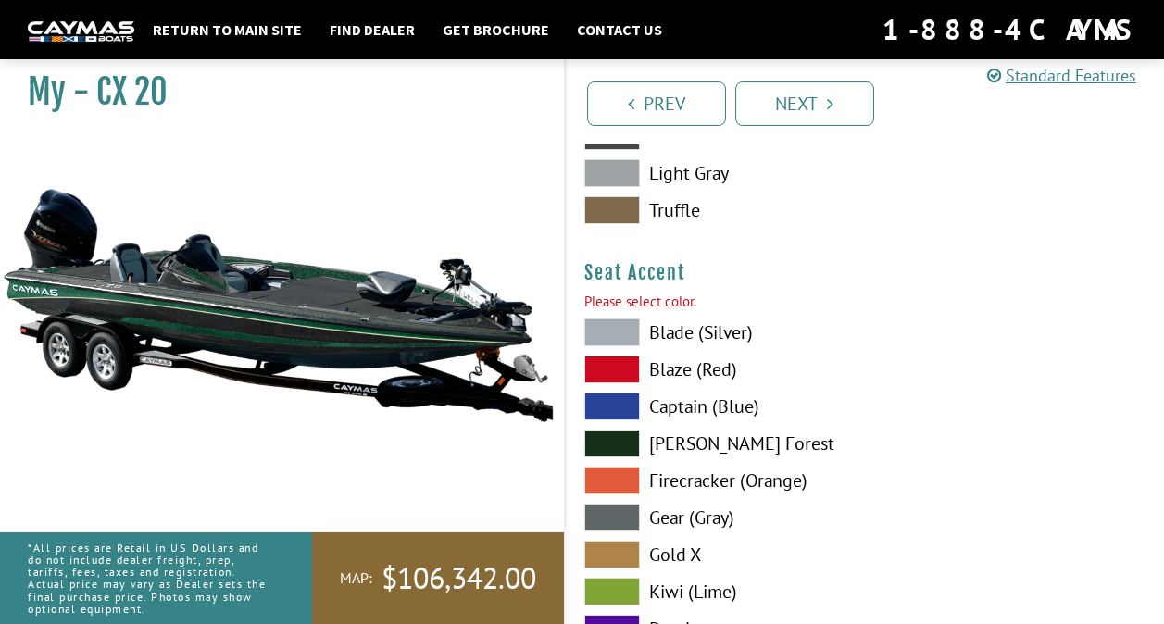
scroll to position [10917, 0]
click at [661, 443] on label "[PERSON_NAME] Forest" at bounding box center [715, 443] width 262 height 28
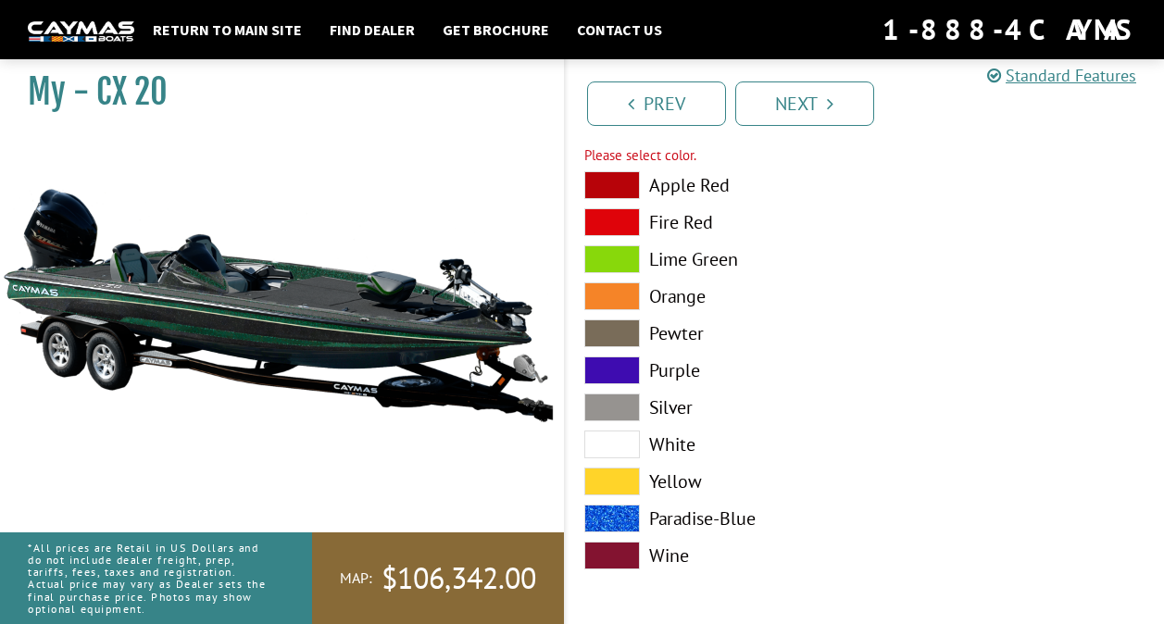
scroll to position [11550, 0]
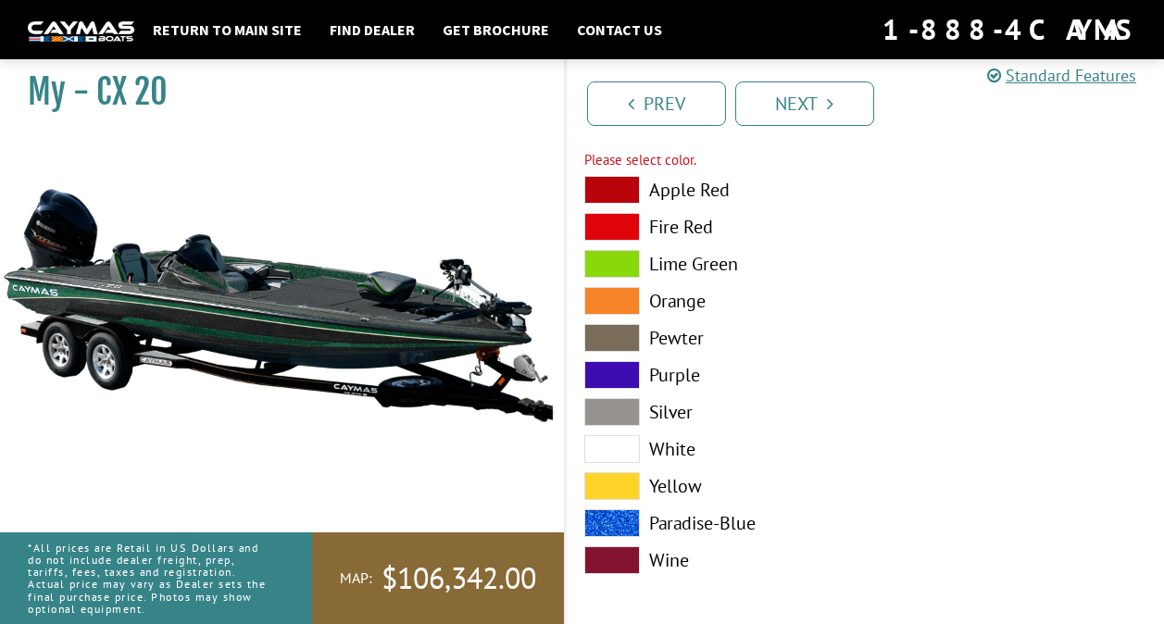
click at [660, 414] on label "Silver" at bounding box center [715, 412] width 262 height 28
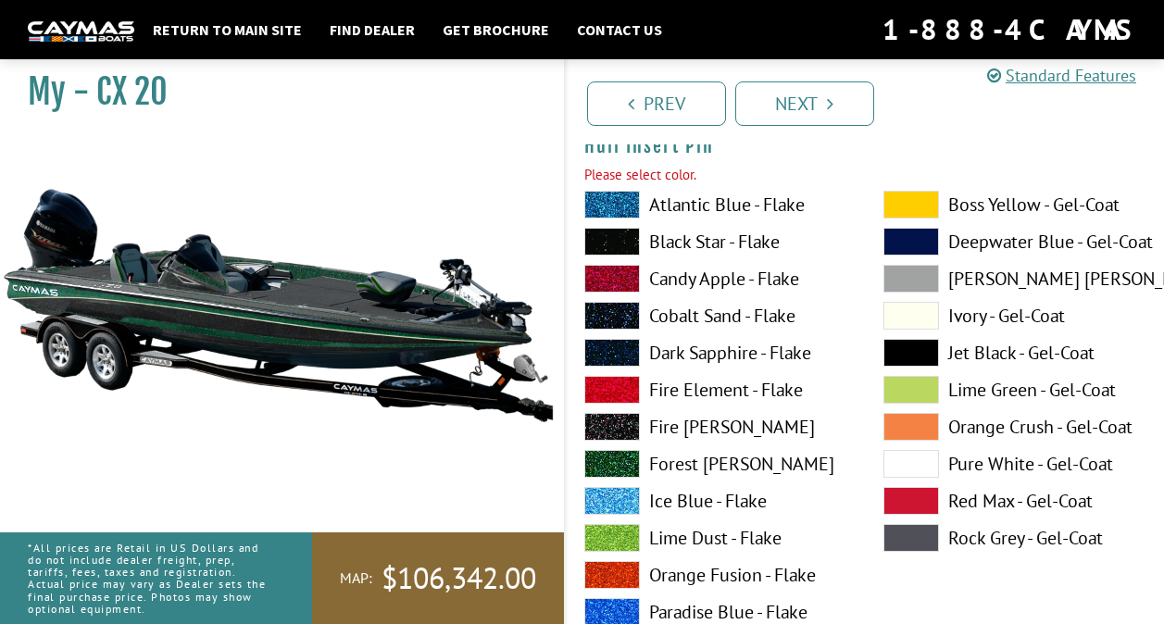
scroll to position [9864, 0]
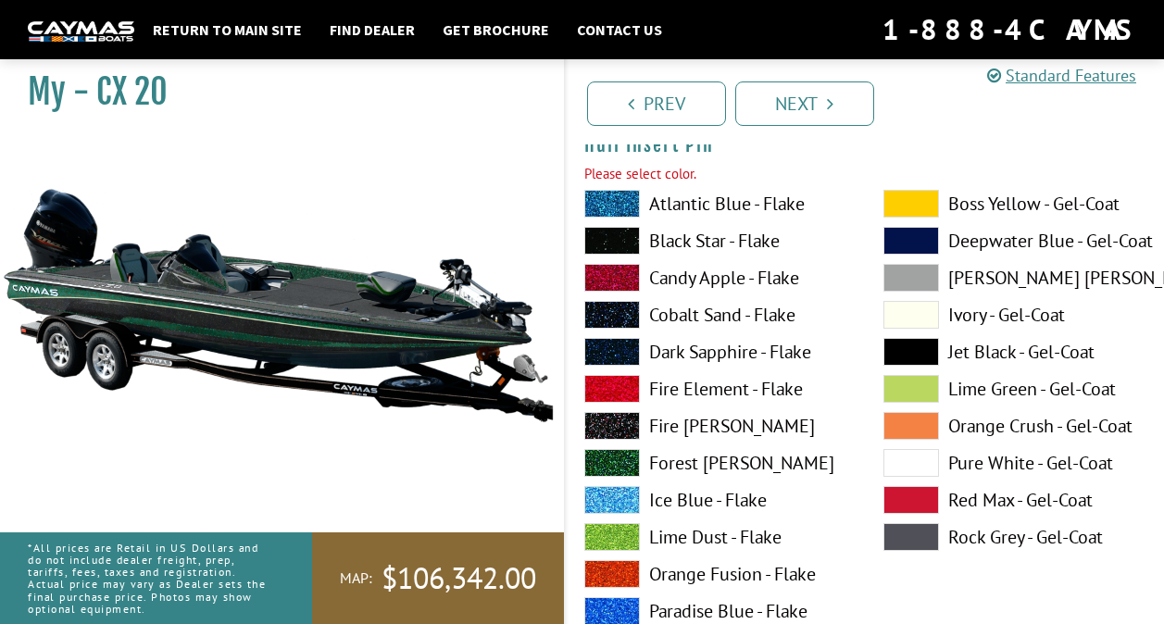
click at [685, 464] on label "Forest [PERSON_NAME]" at bounding box center [715, 463] width 262 height 28
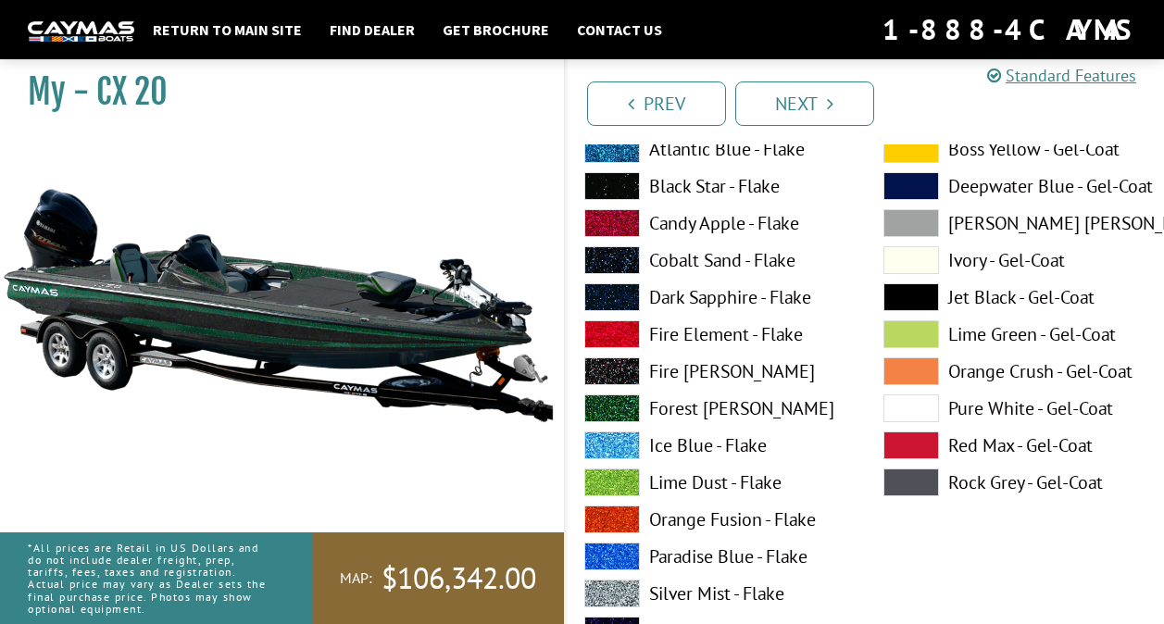
scroll to position [0, 0]
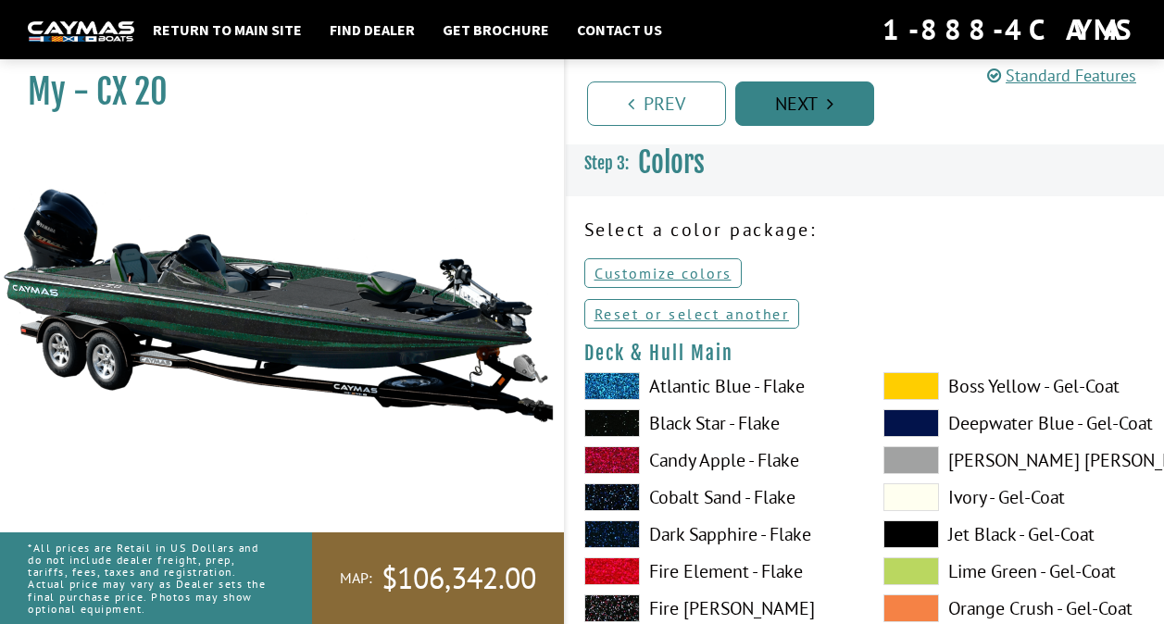
click at [835, 93] on link "Next" at bounding box center [804, 104] width 139 height 44
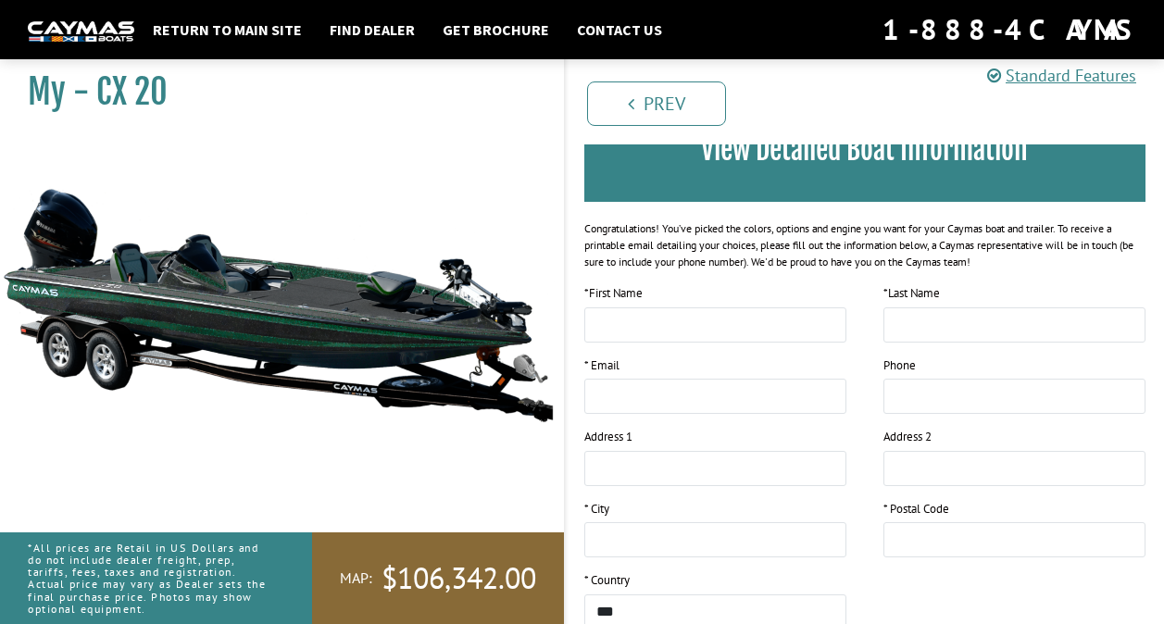
scroll to position [165, 0]
